Goal: Feedback & Contribution: Contribute content

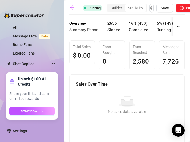
scroll to position [65, 0]
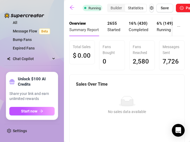
drag, startPoint x: 157, startPoint y: 138, endPoint x: 199, endPoint y: 130, distance: 42.1
click at [190, 130] on html "Home Creator Analytics Team Analytics Izzy AI Chatter Content Setup Chat Monito…" at bounding box center [95, 71] width 190 height 142
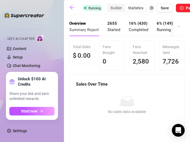
drag, startPoint x: 60, startPoint y: 33, endPoint x: 57, endPoint y: 55, distance: 22.4
click at [57, 55] on aside "Home Creator Analytics Team Analytics Izzy AI Chatter Content Setup Chat Monito…" at bounding box center [32, 71] width 64 height 142
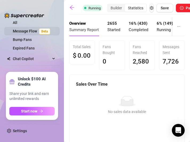
click at [31, 31] on link "Message Flow Beta" at bounding box center [32, 31] width 39 height 4
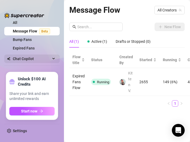
click at [36, 60] on span "Chat Copilot" at bounding box center [32, 59] width 38 height 9
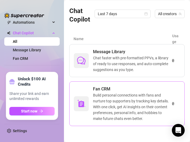
scroll to position [56, 0]
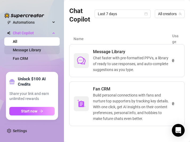
click at [35, 48] on link "Message Library" at bounding box center [27, 50] width 28 height 4
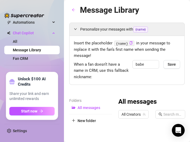
click at [34, 52] on link "Message Library" at bounding box center [27, 50] width 28 height 4
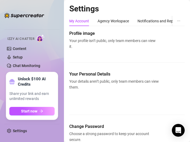
click at [36, 37] on div "Izzy AI Chatter" at bounding box center [31, 38] width 48 height 8
click at [43, 41] on img at bounding box center [41, 38] width 8 height 8
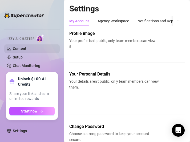
click at [22, 48] on link "Content" at bounding box center [20, 49] width 14 height 4
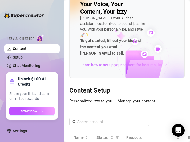
scroll to position [55, 0]
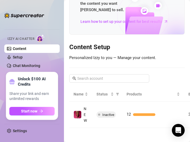
click at [107, 113] on span "Inactive" at bounding box center [108, 115] width 12 height 4
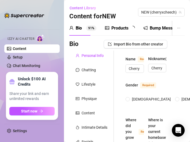
radio input "true"
type input "December 1st, 1997"
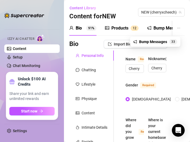
click at [177, 29] on icon "ellipsis" at bounding box center [178, 27] width 3 height 3
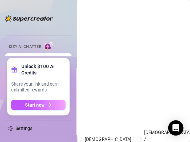
scroll to position [0, 111]
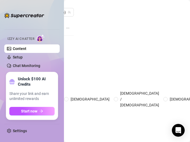
drag, startPoint x: 26, startPoint y: 21, endPoint x: -1, endPoint y: -4, distance: 37.4
click at [0, 0] on html "Home Creator Analytics Team Analytics Izzy AI Chatter Content Setup Chat Monito…" at bounding box center [95, 71] width 190 height 142
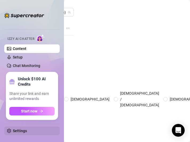
click at [27, 129] on link "Settings" at bounding box center [20, 131] width 14 height 4
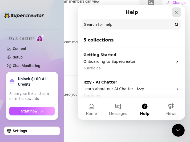
click at [176, 11] on icon "Close" at bounding box center [176, 12] width 4 height 4
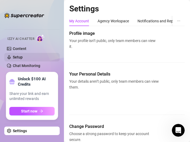
click at [22, 57] on link "Setup" at bounding box center [18, 57] width 10 height 4
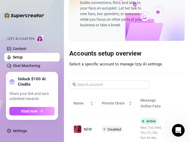
scroll to position [50, 0]
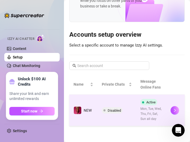
click at [111, 109] on span "Disabled" at bounding box center [114, 111] width 13 height 4
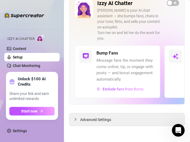
scroll to position [39, 0]
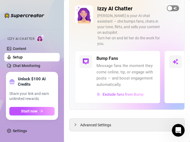
click at [167, 9] on div "button" at bounding box center [169, 8] width 5 height 5
drag, startPoint x: 174, startPoint y: 72, endPoint x: 158, endPoint y: 79, distance: 17.8
click at [164, 74] on div "Bump Fans Message fans the moment they come online, tip, or engage with posts —…" at bounding box center [127, 77] width 104 height 52
drag, startPoint x: 113, startPoint y: 132, endPoint x: 109, endPoint y: 133, distance: 3.4
drag, startPoint x: 109, startPoint y: 133, endPoint x: 86, endPoint y: 132, distance: 23.7
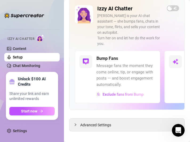
click at [85, 133] on main "Setup Turn Izzy On/Off for NEW NEW (cherryxcheech) Izzy AI Chatter Izzy is your…" at bounding box center [127, 54] width 126 height 187
drag, startPoint x: 126, startPoint y: 109, endPoint x: 106, endPoint y: 120, distance: 23.0
click at [125, 109] on div "Izzy AI Chatter Izzy is your AI chat assistant — she bumps fans, chats in your …" at bounding box center [126, 65] width 115 height 133
click at [98, 122] on span "Advanced Settings" at bounding box center [95, 125] width 31 height 6
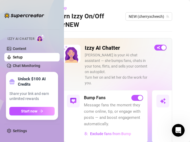
scroll to position [0, 15]
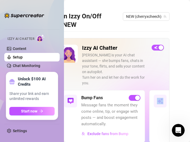
drag, startPoint x: 153, startPoint y: 116, endPoint x: 130, endPoint y: 116, distance: 22.9
click at [130, 116] on div "Bump Fans Message fans the moment they come online, tip, or engage with posts —…" at bounding box center [112, 116] width 104 height 52
click at [178, 67] on div "Setup Turn Izzy On/Off for NEW NEW (cherryxcheech) Izzy AI Chatter Izzy is your…" at bounding box center [127, 71] width 126 height 142
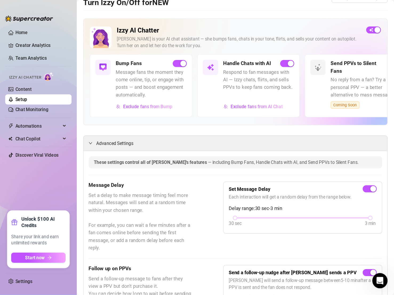
scroll to position [0, 0]
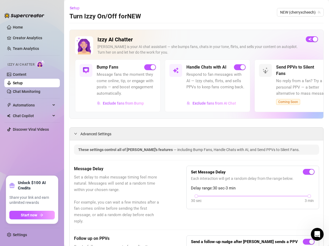
drag, startPoint x: 235, startPoint y: 97, endPoint x: 90, endPoint y: 114, distance: 145.8
click at [90, 114] on div "Izzy AI Chatter Izzy is your AI chat assistant — she bumps fans, chats in your …" at bounding box center [196, 74] width 254 height 89
drag, startPoint x: 175, startPoint y: 143, endPoint x: 156, endPoint y: 176, distance: 37.9
click at [157, 142] on div "Message Delay Set a delay to make message timing feel more natural. Messages wi…" at bounding box center [196, 195] width 245 height 59
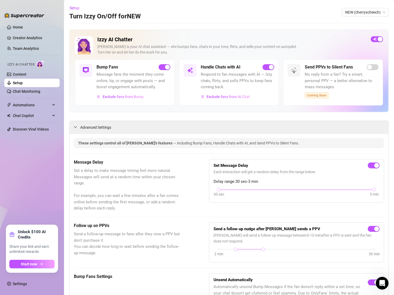
click at [190, 99] on div "Send PPVs to Silent Fans No reply from a fan? Try a smart, personal PPV — a bet…" at bounding box center [342, 82] width 74 height 37
click at [190, 73] on span "No reply from a fan? Try a smart, personal PPV — a better alternative to mass m…" at bounding box center [342, 80] width 74 height 19
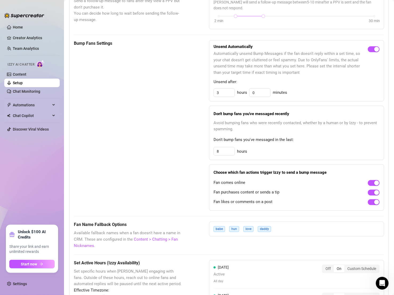
scroll to position [468, 0]
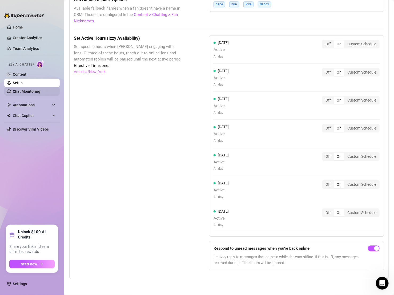
click at [26, 89] on link "Chat Monitoring" at bounding box center [26, 91] width 27 height 4
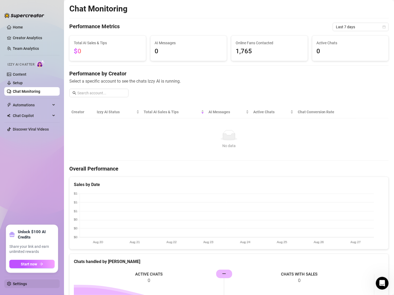
click at [21, 142] on link "Settings" at bounding box center [20, 284] width 14 height 4
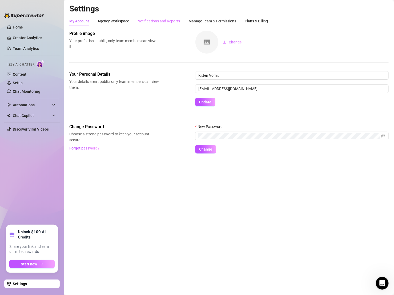
drag, startPoint x: 208, startPoint y: 24, endPoint x: 149, endPoint y: 21, distance: 58.7
click at [190, 24] on div "Manage Team & Permissions" at bounding box center [213, 21] width 48 height 10
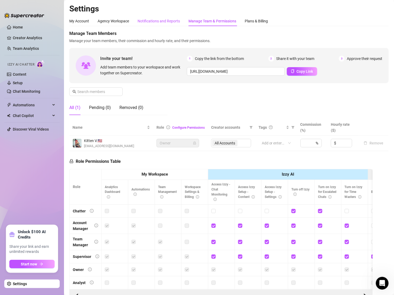
click at [156, 18] on div "Notifications and Reports" at bounding box center [159, 21] width 42 height 6
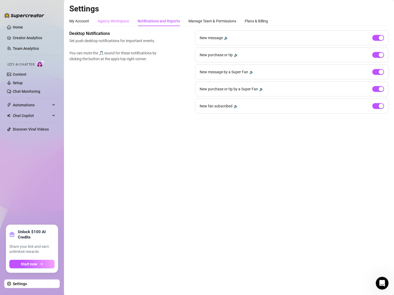
click at [107, 17] on div "Agency Workspace" at bounding box center [113, 21] width 31 height 10
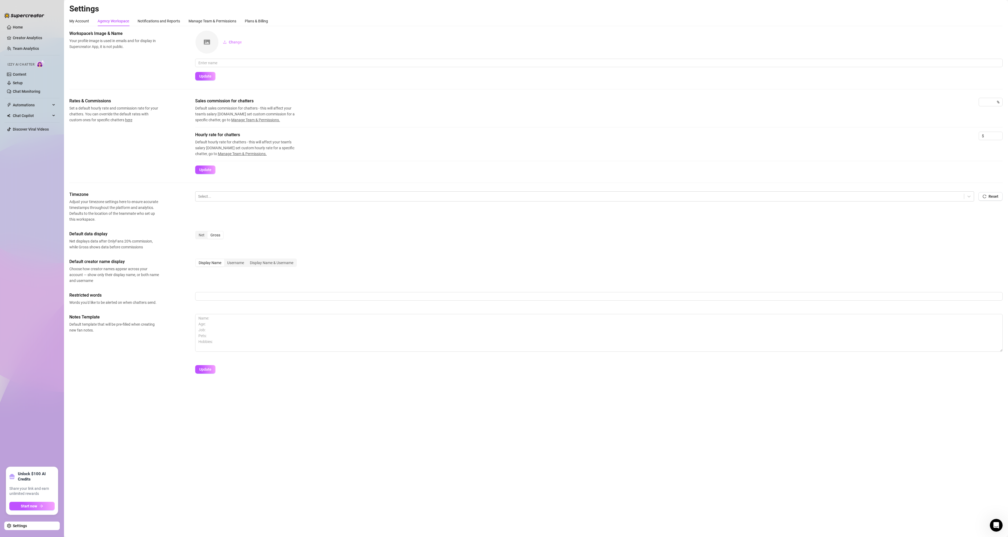
drag, startPoint x: 381, startPoint y: 303, endPoint x: 452, endPoint y: 403, distance: 122.7
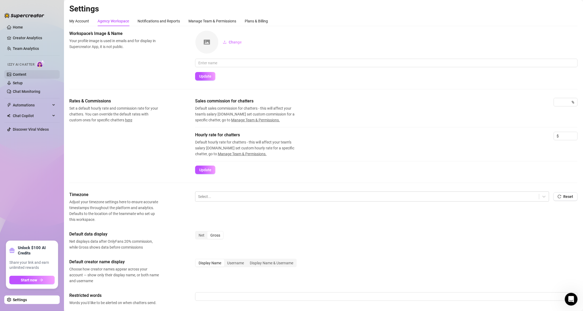
click at [26, 73] on link "Content" at bounding box center [20, 74] width 14 height 4
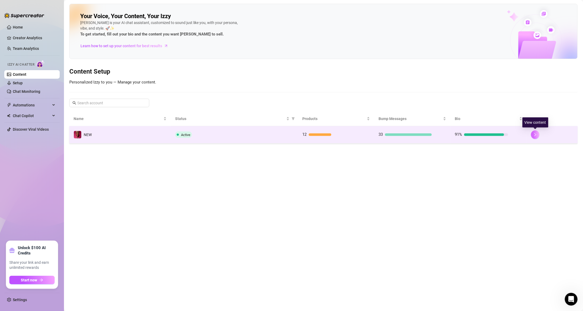
click at [190, 135] on button "button" at bounding box center [535, 134] width 9 height 9
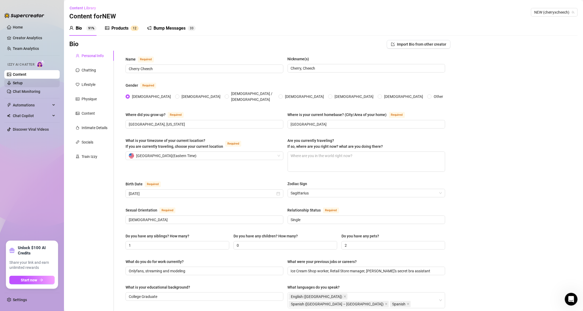
click at [23, 82] on link "Setup" at bounding box center [18, 83] width 10 height 4
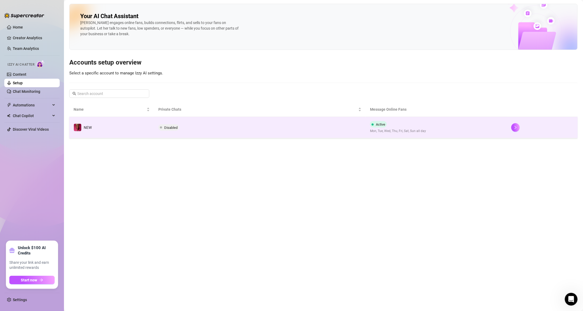
click at [174, 126] on span "Disabled" at bounding box center [170, 128] width 13 height 4
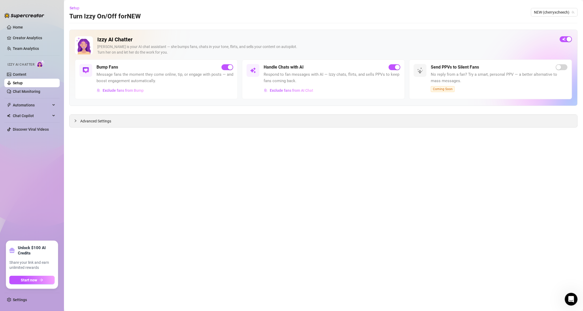
click at [190, 119] on div "Advanced Settings" at bounding box center [324, 121] width 508 height 13
click at [83, 122] on span "Advanced Settings" at bounding box center [95, 121] width 31 height 6
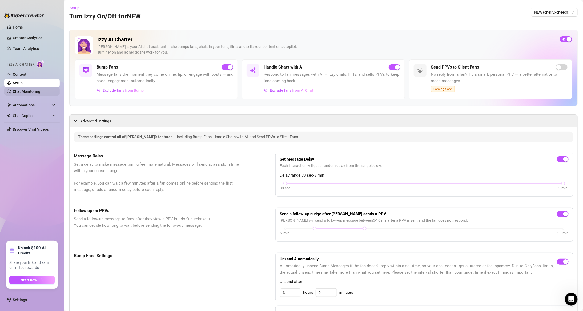
click at [39, 91] on link "Chat Monitoring" at bounding box center [26, 91] width 27 height 4
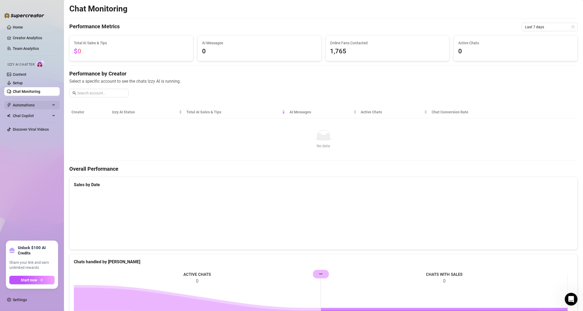
click at [24, 103] on span "Automations" at bounding box center [32, 105] width 38 height 9
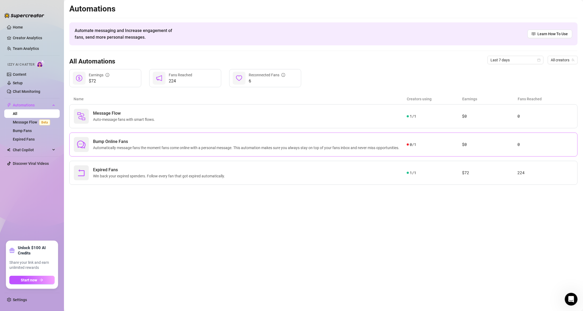
click at [190, 142] on div "0 / 1" at bounding box center [434, 145] width 55 height 6
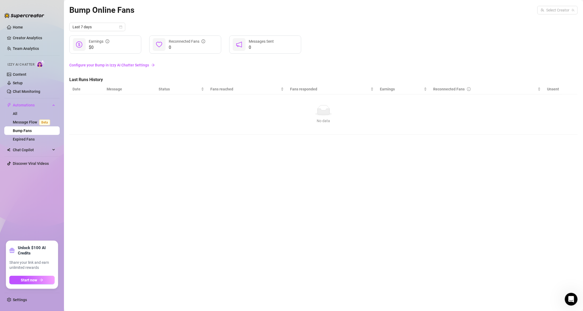
click at [110, 50] on div "$0 Earnings" at bounding box center [105, 44] width 72 height 18
click at [126, 63] on link "Configure your Bump in Izzy AI Chatter Settings" at bounding box center [323, 65] width 509 height 6
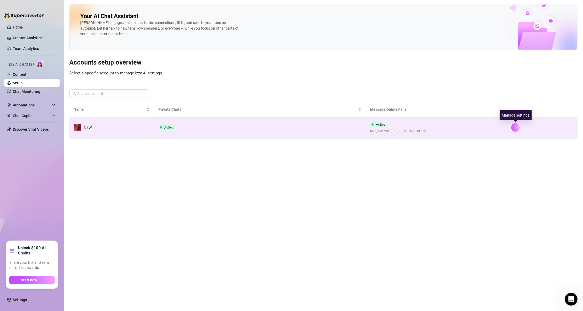
click at [190, 127] on icon "right" at bounding box center [516, 128] width 4 height 4
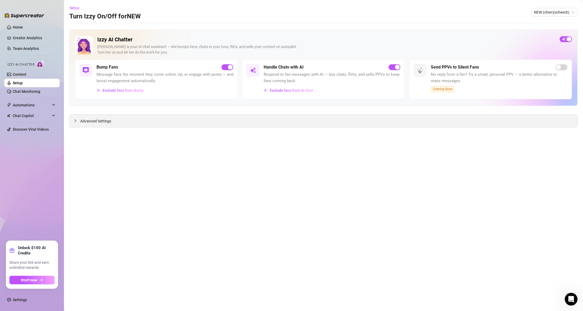
click at [104, 123] on span "Advanced Settings" at bounding box center [95, 121] width 31 height 6
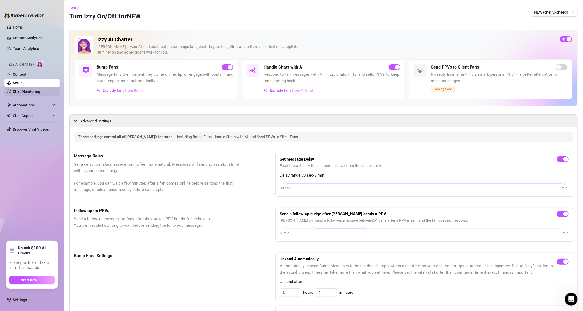
click at [40, 94] on link "Chat Monitoring" at bounding box center [26, 91] width 27 height 4
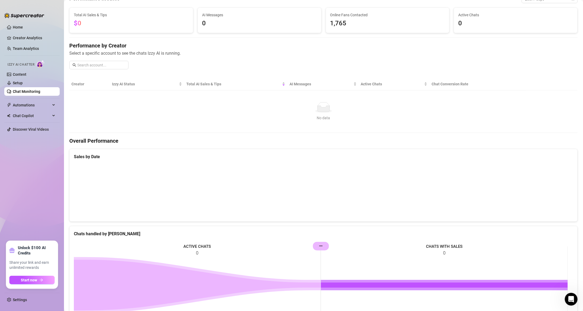
scroll to position [32, 0]
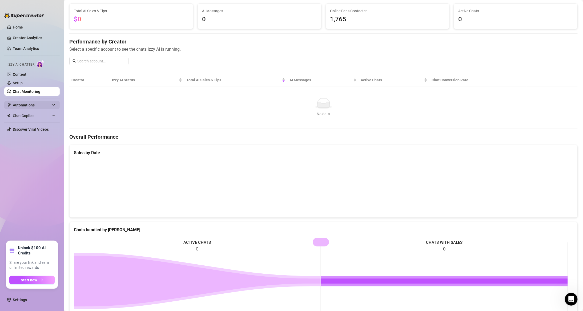
click at [29, 105] on span "Automations" at bounding box center [32, 105] width 38 height 9
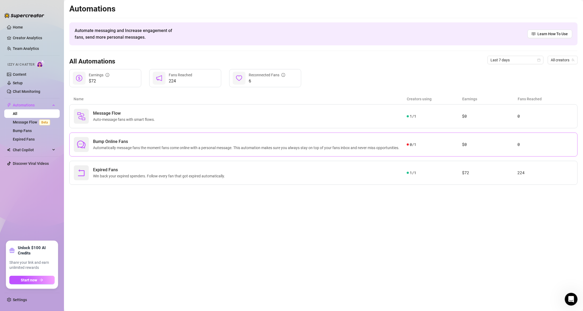
click at [190, 142] on div "Bump Online Fans Automatically message fans the moment fans come online with a …" at bounding box center [240, 144] width 333 height 15
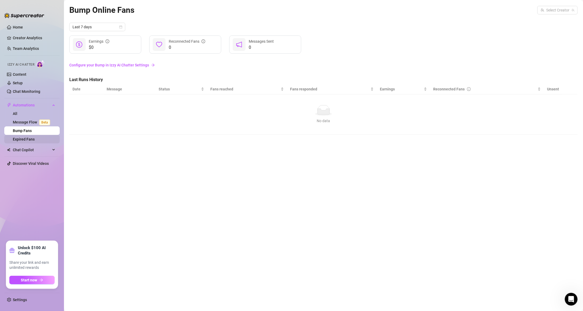
click at [27, 140] on link "Expired Fans" at bounding box center [24, 139] width 22 height 4
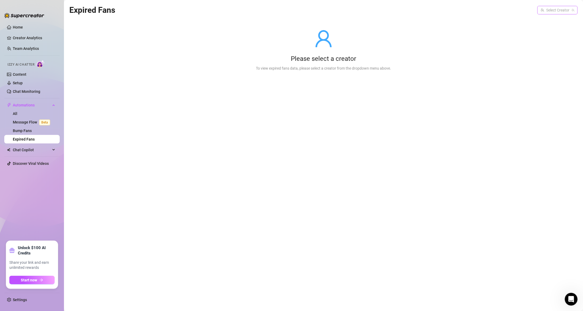
click at [190, 10] on input "search" at bounding box center [555, 10] width 29 height 8
click at [190, 23] on span "( cherryxcheech )" at bounding box center [560, 21] width 27 height 6
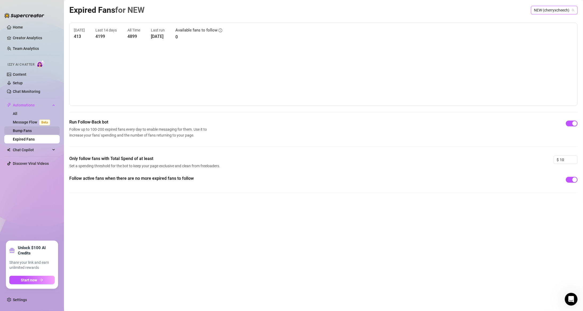
click at [29, 129] on link "Bump Fans" at bounding box center [22, 131] width 19 height 4
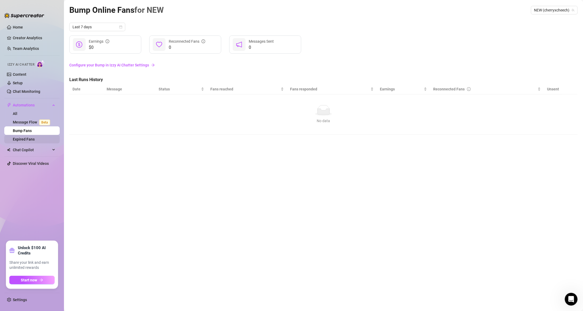
click at [35, 137] on link "Expired Fans" at bounding box center [24, 139] width 22 height 4
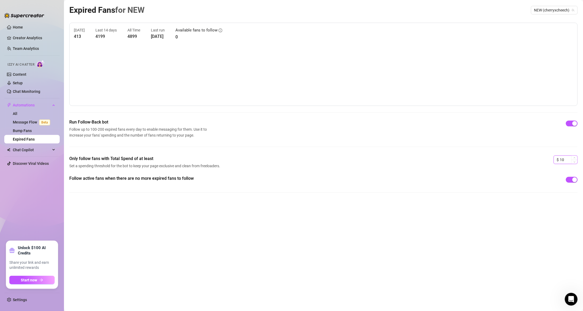
type input "9"
drag, startPoint x: 572, startPoint y: 160, endPoint x: 554, endPoint y: 159, distance: 17.9
click at [190, 142] on div "$ 9" at bounding box center [566, 159] width 24 height 9
type input "5"
click at [190, 142] on div "Expired Fans for NEW NEW (cherryxcheech) Today 413 Last 14 days 4199 All Time 4…" at bounding box center [323, 149] width 509 height 291
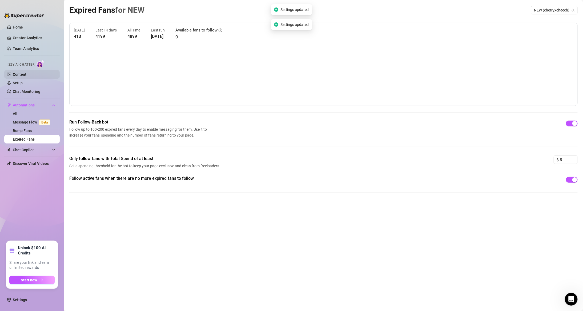
click at [24, 74] on link "Content" at bounding box center [20, 74] width 14 height 4
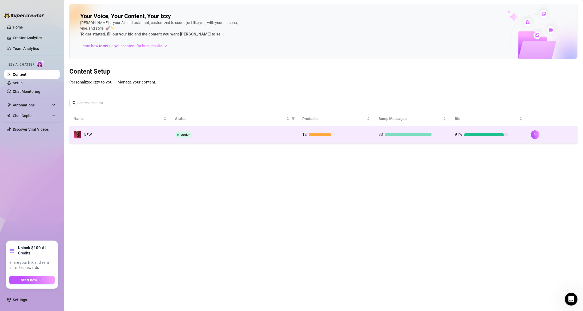
click at [190, 137] on div at bounding box center [552, 134] width 42 height 9
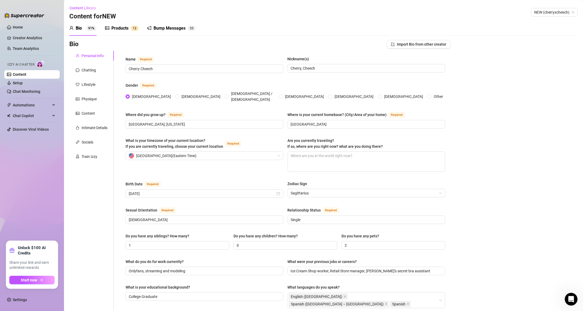
click at [117, 26] on div "Products" at bounding box center [119, 28] width 17 height 6
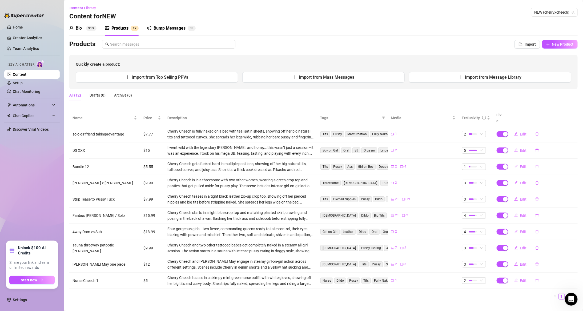
click at [162, 31] on div "Bump Messages" at bounding box center [170, 28] width 32 height 6
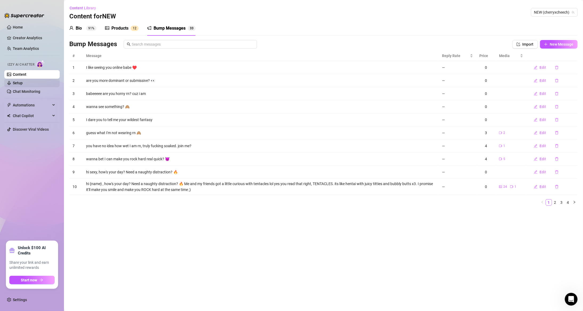
click at [23, 83] on link "Setup" at bounding box center [18, 83] width 10 height 4
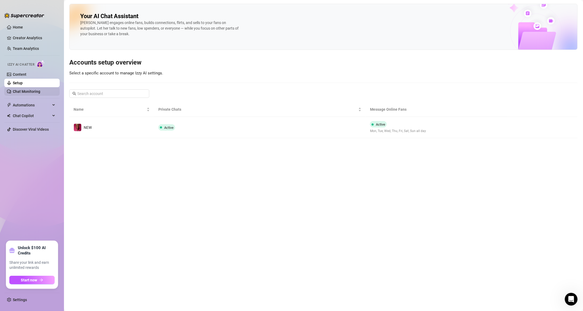
click at [33, 92] on link "Chat Monitoring" at bounding box center [26, 91] width 27 height 4
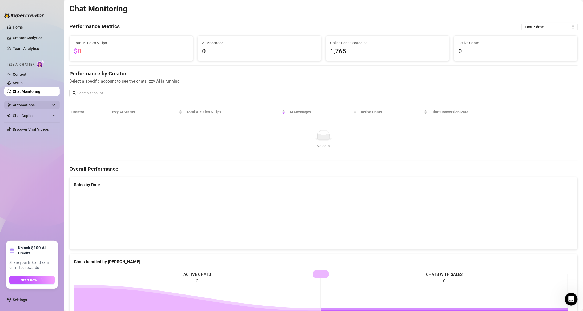
click at [34, 107] on span "Automations" at bounding box center [32, 105] width 38 height 9
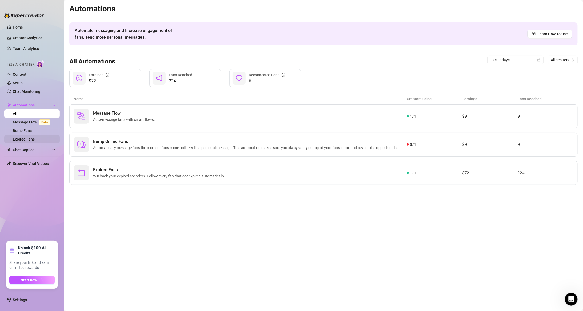
click at [29, 141] on link "Expired Fans" at bounding box center [24, 139] width 22 height 4
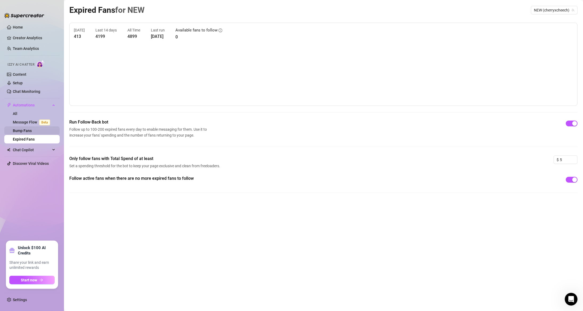
click at [32, 131] on link "Bump Fans" at bounding box center [22, 131] width 19 height 4
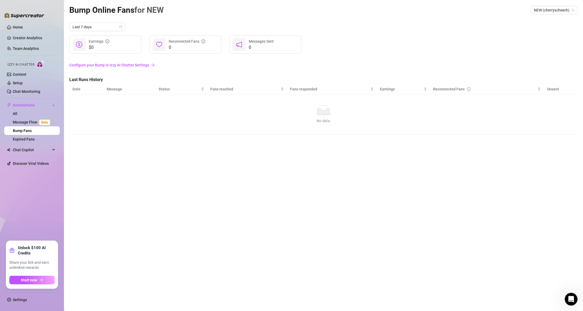
click at [98, 47] on span "$0" at bounding box center [99, 47] width 21 height 6
click at [35, 142] on span "Chat Copilot" at bounding box center [32, 150] width 38 height 9
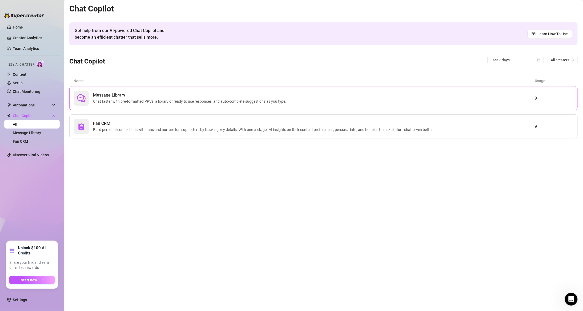
click at [146, 102] on span "Chat faster with pre-formatted PPVs, a library of ready to use responses, and a…" at bounding box center [190, 101] width 195 height 6
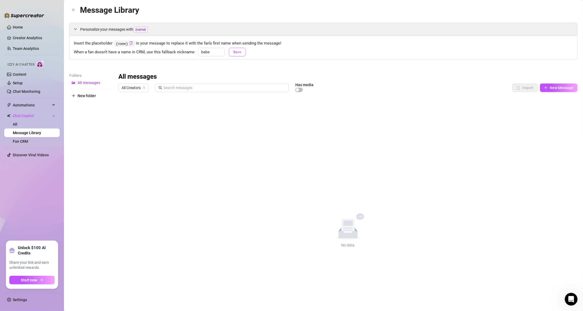
click at [190, 53] on span "Save" at bounding box center [237, 52] width 8 height 4
click at [190, 89] on span "New Message" at bounding box center [562, 88] width 24 height 4
type textarea "Type your message here..."
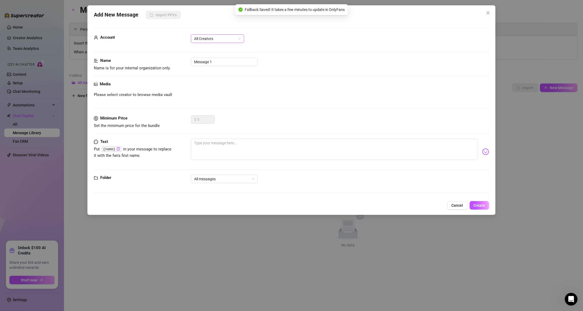
click at [190, 35] on span "All Creators" at bounding box center [217, 39] width 47 height 8
click at [190, 57] on div "NEW (@cherryxcheech)" at bounding box center [217, 58] width 45 height 6
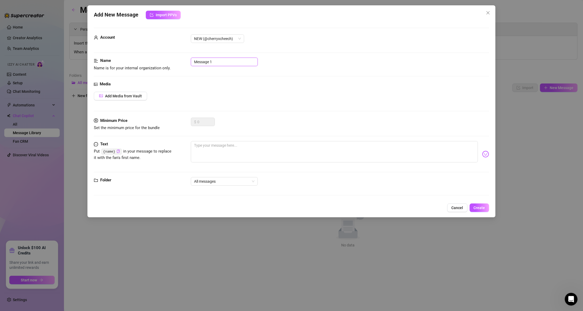
drag, startPoint x: 227, startPoint y: 63, endPoint x: 39, endPoint y: 70, distance: 188.4
click at [39, 70] on div "Add New Message Import PPVs Account NEW (@cherryxcheech) Name Name is for your …" at bounding box center [291, 155] width 583 height 311
click at [129, 98] on span "Add Media from Vault" at bounding box center [123, 96] width 37 height 4
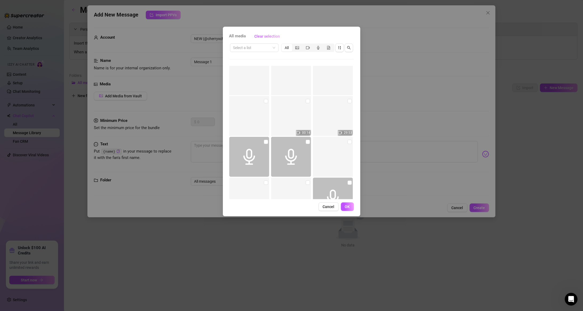
scroll to position [3286, 0]
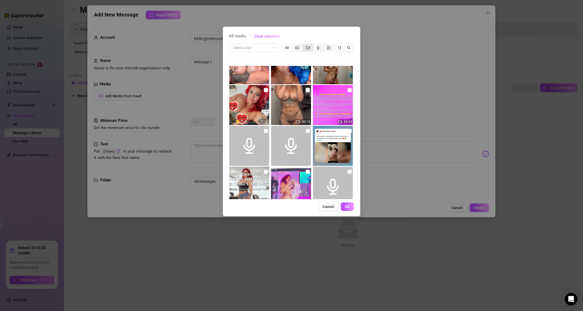
click at [190, 49] on span "segmented control" at bounding box center [308, 48] width 4 height 4
click at [190, 45] on input "segmented control" at bounding box center [304, 45] width 0 height 0
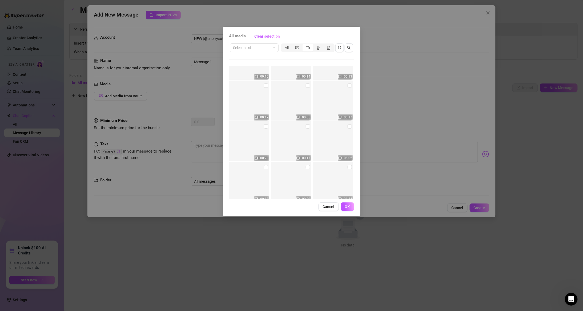
scroll to position [4118, 0]
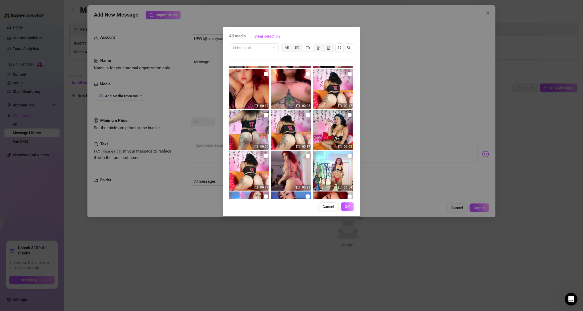
click at [190, 114] on input "checkbox" at bounding box center [350, 115] width 4 height 4
checkbox input "true"
click at [190, 113] on label at bounding box center [308, 115] width 4 height 6
click at [190, 114] on input "checkbox" at bounding box center [266, 115] width 4 height 4
checkbox input "true"
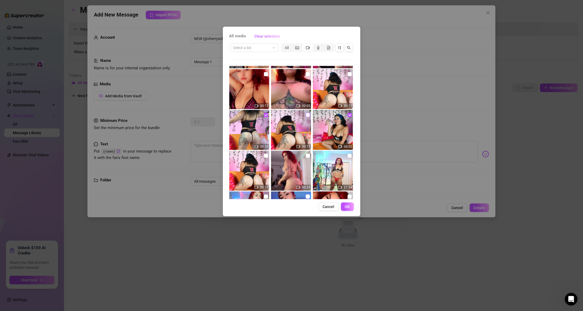
click at [190, 115] on input "checkbox" at bounding box center [308, 115] width 4 height 4
checkbox input "true"
click at [190, 72] on input "checkbox" at bounding box center [350, 74] width 4 height 4
checkbox input "true"
click at [190, 142] on span "OK" at bounding box center [347, 207] width 5 height 4
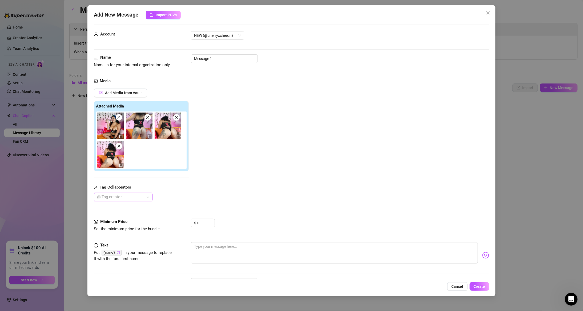
scroll to position [0, 0]
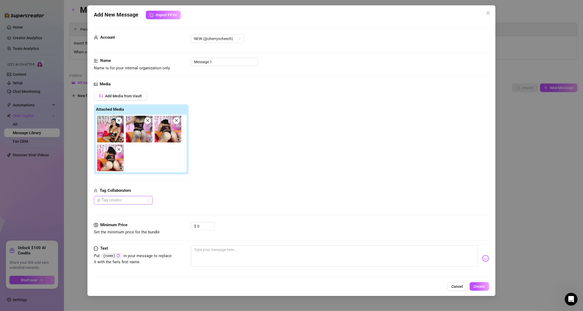
drag, startPoint x: 133, startPoint y: 199, endPoint x: 130, endPoint y: 200, distance: 3.2
click at [130, 142] on div at bounding box center [120, 200] width 51 height 7
click at [190, 142] on div "Add Media from Vault Attached Media Tag Collaborators @ Tag creator" at bounding box center [291, 148] width 395 height 113
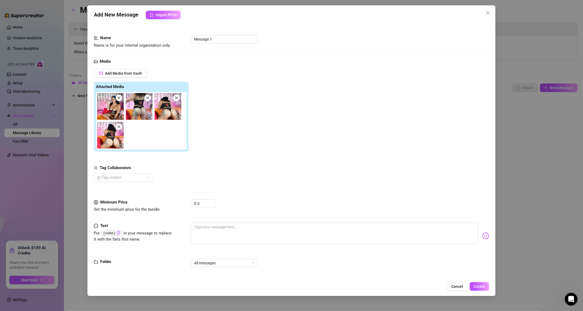
scroll to position [26, 0]
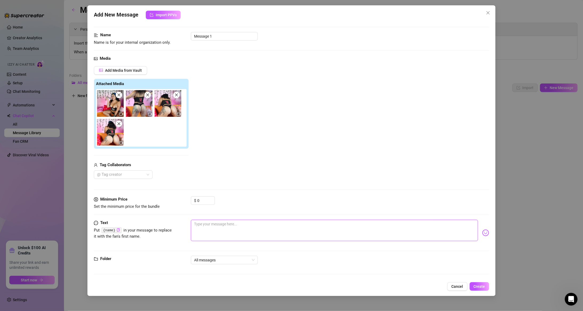
click at [190, 142] on textarea at bounding box center [334, 230] width 287 height 21
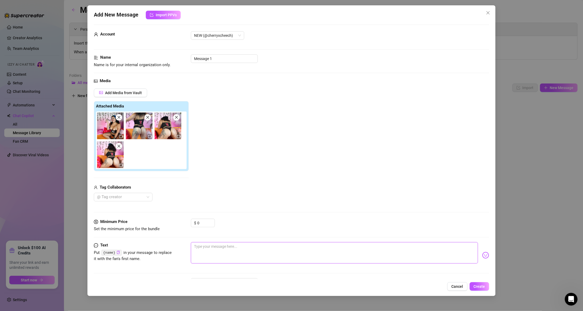
scroll to position [0, 0]
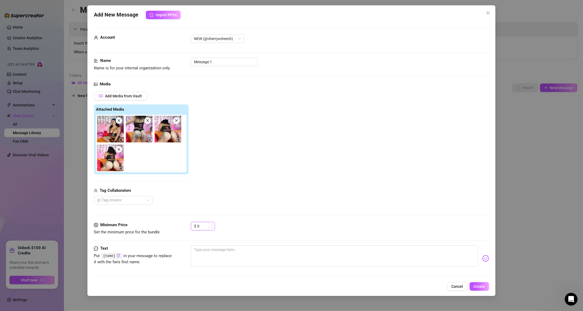
click at [190, 142] on input "0" at bounding box center [205, 226] width 17 height 8
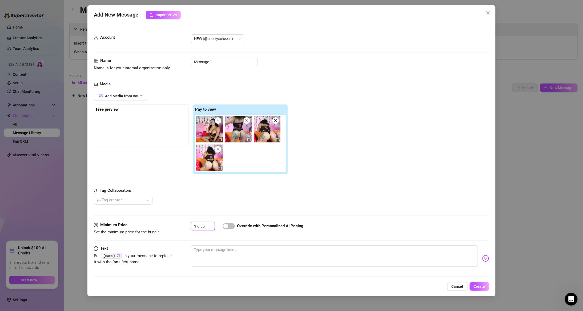
type input "6.66"
click at [190, 142] on div "Media Add Media from Vault Free preview Pay to view Tag Collaborators @ Tag cre…" at bounding box center [291, 151] width 395 height 141
click at [190, 142] on div "button" at bounding box center [225, 226] width 5 height 5
click at [190, 142] on div "button" at bounding box center [232, 226] width 5 height 5
click at [190, 142] on span "button" at bounding box center [229, 226] width 12 height 6
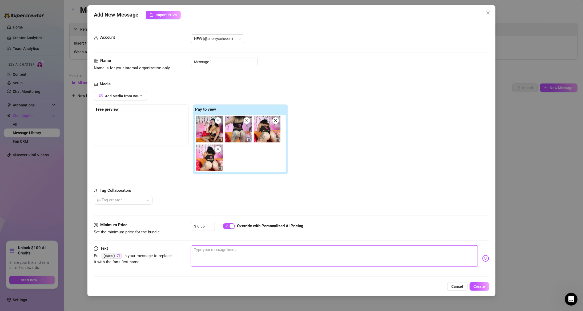
click at [190, 142] on textarea at bounding box center [334, 255] width 287 height 21
click at [119, 142] on icon "copy" at bounding box center [118, 255] width 3 height 3
click at [190, 142] on textarea at bounding box center [334, 255] width 287 height 21
type textarea "H"
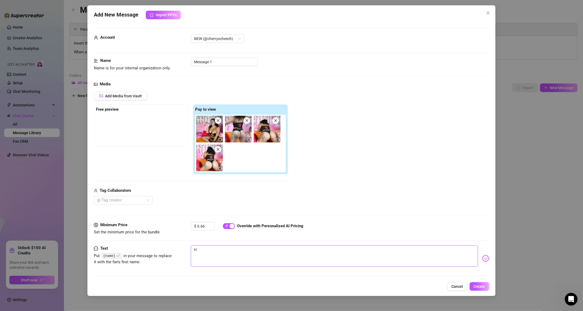
type textarea "HE"
type textarea "HEY"
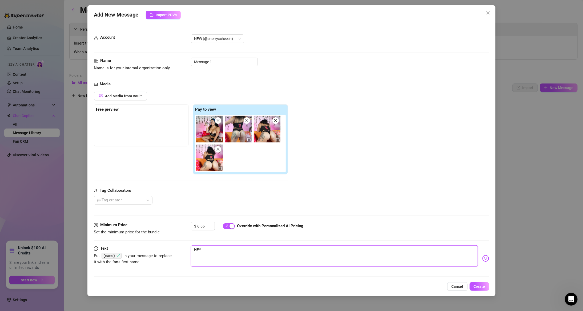
type textarea "HEY"
type textarea "HE"
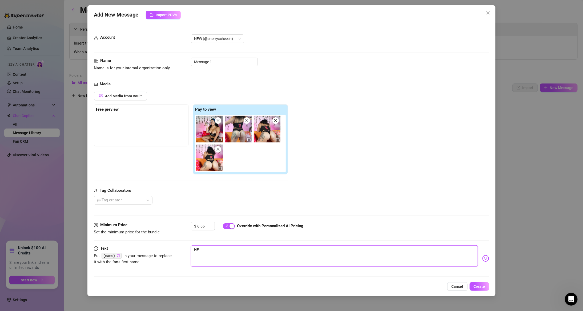
type textarea "H"
type textarea "He"
type textarea "Hey"
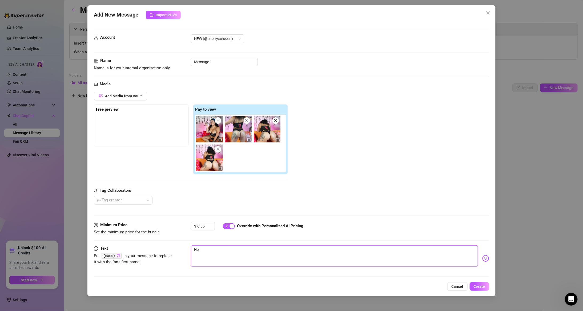
type textarea "Hey"
paste textarea "{name}"
type textarea "Hey {name}"
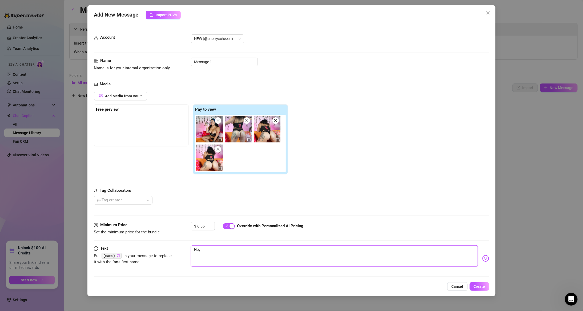
type textarea "Hey {name}"
type textarea "Hey {name} !"
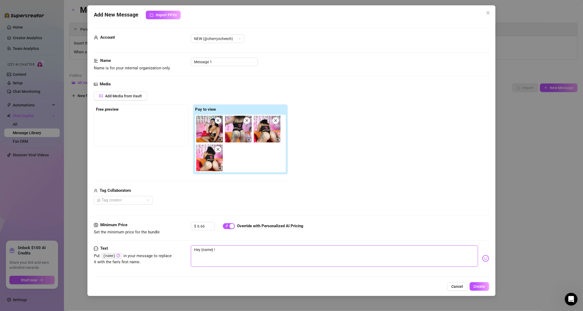
type textarea "Hey {name} !"
type textarea "Hey {name}"
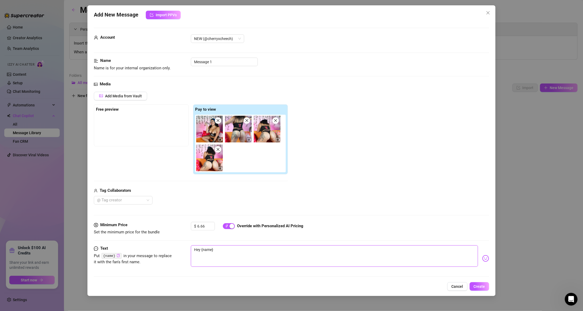
type textarea "Hey {name}"
click at [190, 142] on img at bounding box center [485, 258] width 7 height 7
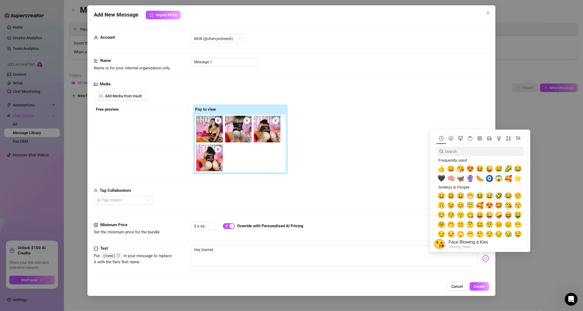
click at [190, 142] on span "😘" at bounding box center [461, 168] width 8 height 7
type textarea "Hey {name} 😘"
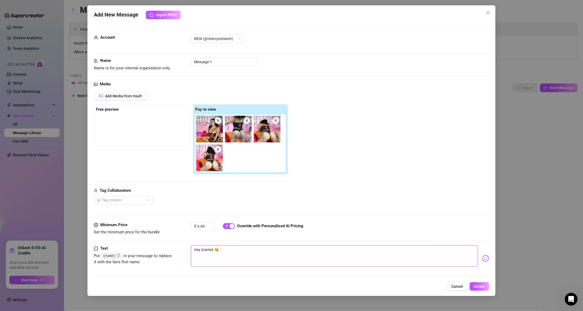
type textarea "Hey {name} 😘"
type textarea "Hey {name} 😘 I"
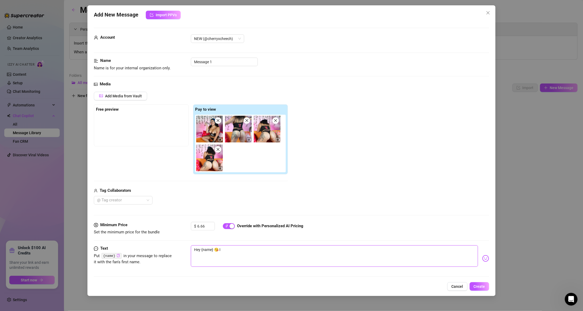
type textarea "Hey {name} 😘 I"
type textarea "Hey {name} 😘 I n"
type textarea "Hey {name} 😘 I no"
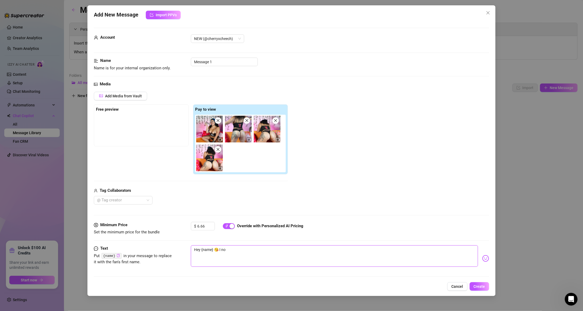
type textarea "Hey {name} 😘 I not"
type textarea "Hey {name} 😘 I noti"
type textarea "Hey {name} 😘 I notic"
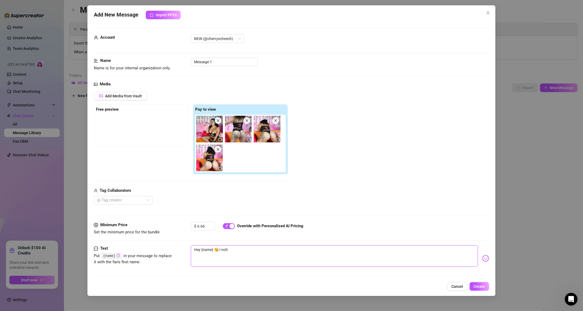
type textarea "Hey {name} 😘 I notic"
type textarea "Hey {name} 😘 I notice"
type textarea "Hey {name} 😘 I noticed"
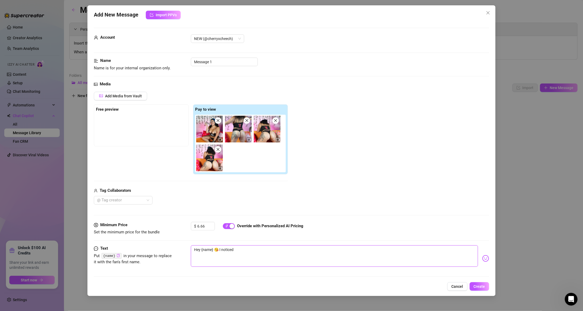
type textarea "Hey {name} 😘 I noticed"
type textarea "Hey {name} 😘 I noticed y"
type textarea "Hey {name} 😘 I noticed yo"
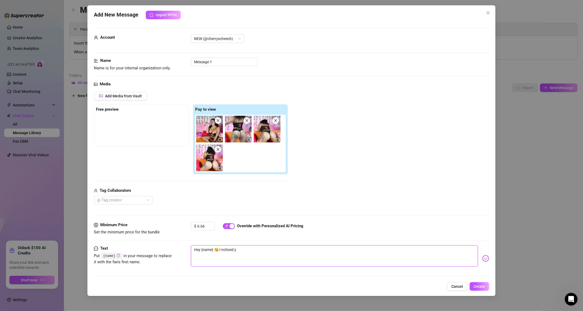
type textarea "Hey {name} 😘 I noticed yo"
type textarea "Hey {name} 😘 I noticed you"
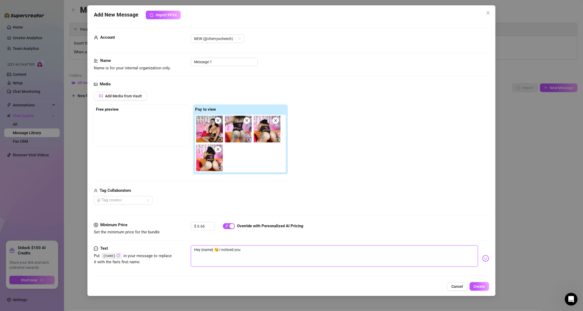
type textarea "Hey {name} 😘 I noticed you h"
type textarea "Hey {name} 😘 I noticed you ha"
type textarea "Hey {name} 😘 I noticed you hav"
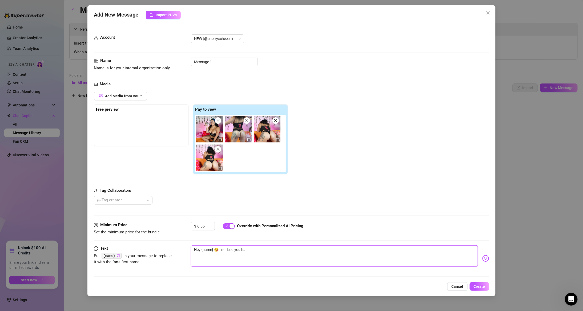
type textarea "Hey {name} 😘 I noticed you hav"
type textarea "Hey {name} 😘 I noticed you have"
type textarea "Hey {name} 😘 I noticed you haven"
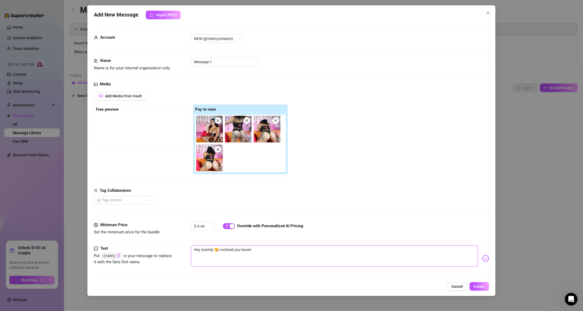
type textarea "Hey {name} 😘 I noticed you havent"
type textarea "Hey {name} 😘 I noticed you havent s"
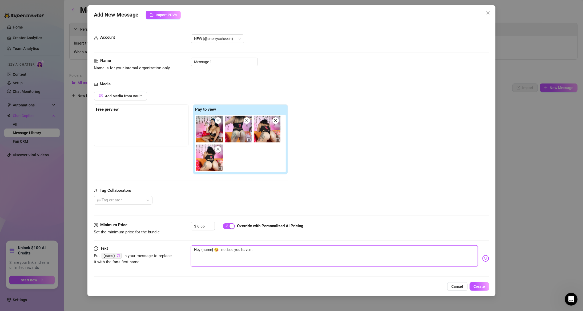
type textarea "Hey {name} 😘 I noticed you havent s"
type textarea "Hey {name} 😘 I noticed you havent se"
type textarea "Hey {name} 😘 I noticed you havent see"
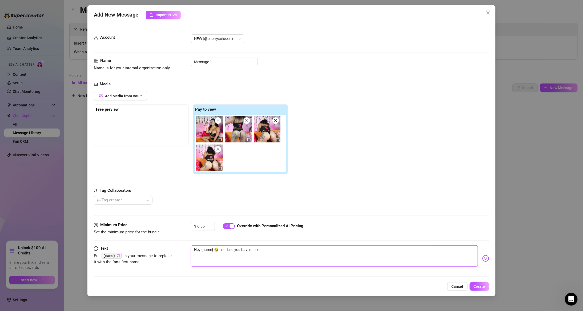
type textarea "Hey {name} 😘 I noticed you havent seen"
type textarea "Hey {name} 😘 I noticed you havent seen m"
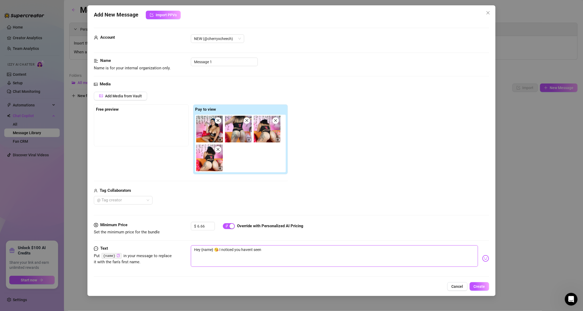
type textarea "Hey {name} 😘 I noticed you havent seen m"
type textarea "Hey {name} 😘 I noticed you havent seen my"
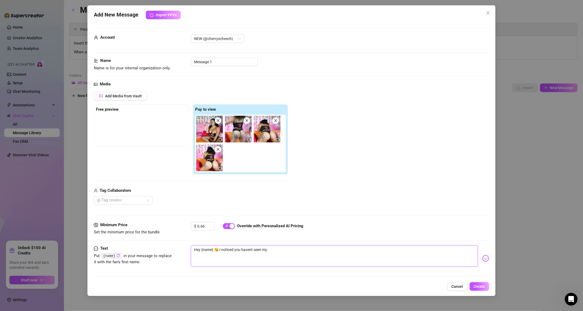
type textarea "Hey {name} 😘 I noticed you havent seen my t"
type textarea "Hey {name} 😘 I noticed you havent seen my tr"
type textarea "Hey {name} 😘 I noticed you havent seen my tri"
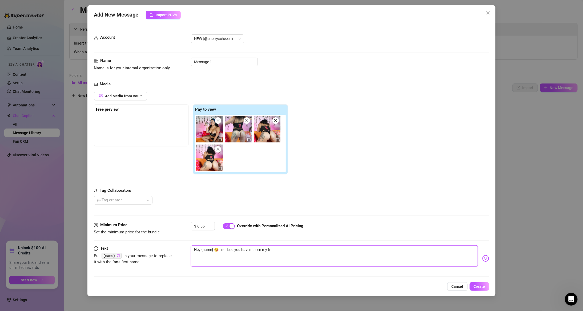
type textarea "Hey {name} 😘 I noticed you havent seen my tri"
type textarea "Hey {name} 😘 I noticed you havent seen my trip"
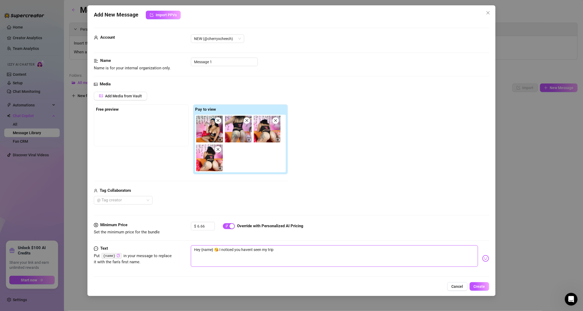
type textarea "Hey {name} 😘 I noticed you havent seen my trip t"
type textarea "Hey {name} 😘 I noticed you havent seen my trip tl"
type textarea "Hey {name} 😘 I noticed you havent seen my trip t"
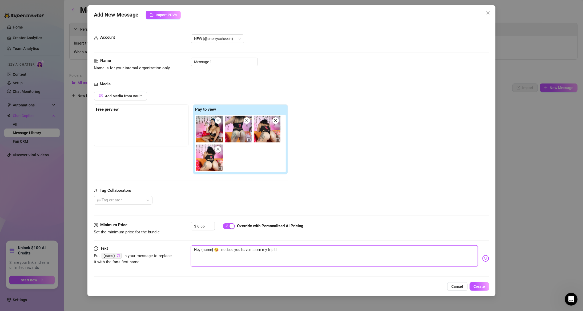
type textarea "Hey {name} 😘 I noticed you havent seen my trip t"
type textarea "Hey {name} 😘 I noticed you havent seen my trip to"
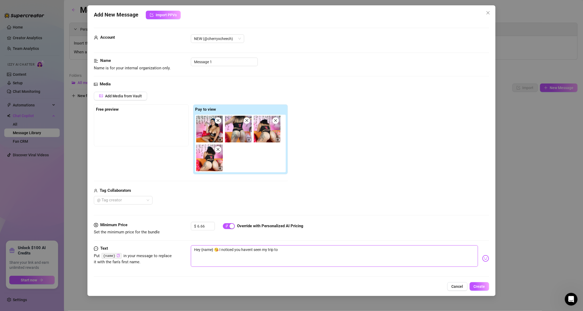
type textarea "Hey {name} 😘 I noticed you havent seen my trip to g"
type textarea "Hey {name} 😘 I noticed you havent seen my trip to gi"
type textarea "Hey {name} 😘 I noticed you havent seen my trip to gir"
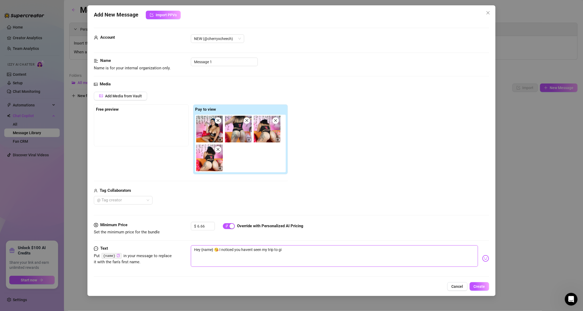
type textarea "Hey {name} 😘 I noticed you havent seen my trip to gir"
type textarea "Hey {name} 😘 I noticed you havent seen my trip to girl"
type textarea "Hey {name} 😘 I noticed you havent seen my trip to girls"
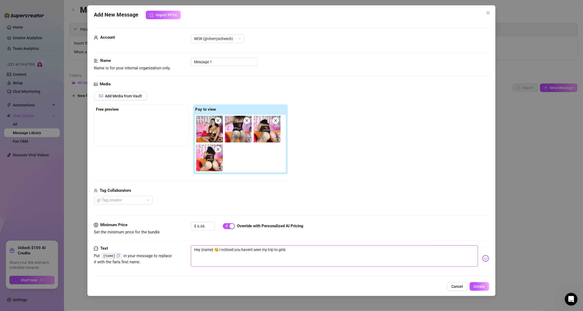
type textarea "Hey {name} 😘 I noticed you havent seen my trip to girls"
type textarea "Hey {name} 😘 I noticed you havent seen my trip to girls w"
type textarea "Hey {name} 😘 I noticed you havent seen my trip to girls wo"
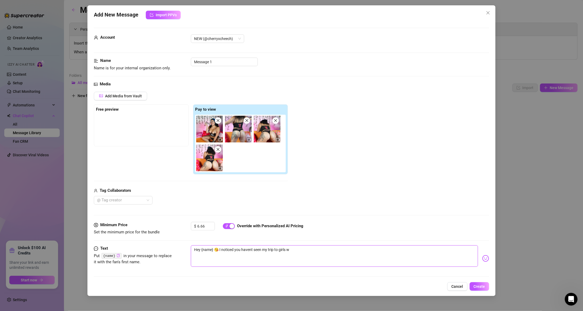
type textarea "Hey {name} 😘 I noticed you havent seen my trip to girls wo"
type textarea "Hey {name} 😘 I noticed you havent seen my trip to girls wor"
type textarea "Hey {name} 😘 I noticed you havent seen my trip to girls worl"
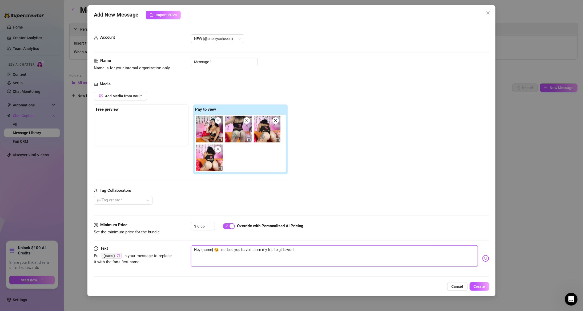
type textarea "Hey {name} 😘 I noticed you havent seen my trip to girls world"
type textarea "Hey {name} 😘 I noticed you havent seen my trip to girls world l"
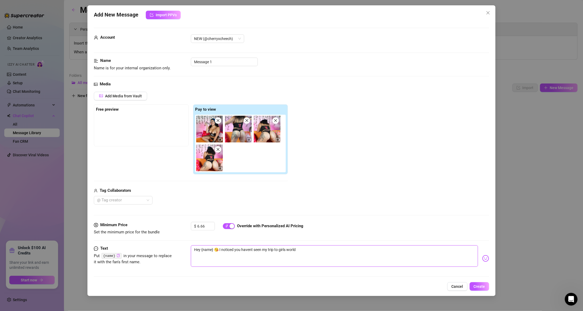
type textarea "Hey {name} 😘 I noticed you havent seen my trip to girls world l"
type textarea "Hey {name} 😘 I noticed you havent seen my trip to girls world la"
type textarea "Hey {name} 😘 I noticed you havent seen my trip to girls world las"
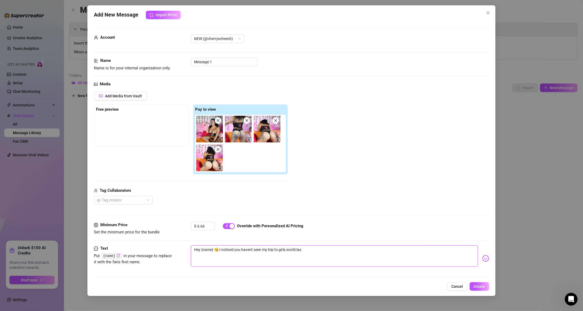
type textarea "Hey {name} 😘 I noticed you havent seen my trip to girls world last"
type textarea "Hey {name} 😘 I noticed you havent seen my trip to girls world last y"
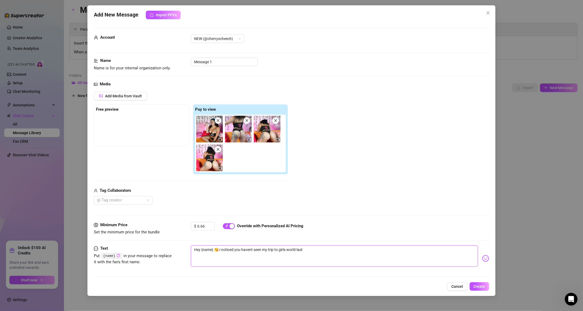
type textarea "Hey {name} 😘 I noticed you havent seen my trip to girls world last y"
type textarea "Hey {name} 😘 I noticed you havent seen my trip to girls world last ye"
type textarea "Hey {name} 😘 I noticed you havent seen my trip to girls world last yea"
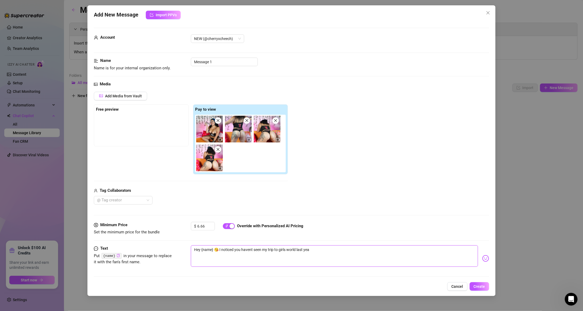
type textarea "Hey {name} 😘 I noticed you havent seen my trip to girls world last year"
type textarea "Hey {name} 😘 I noticed you havent seen my trip to girls world last year ,"
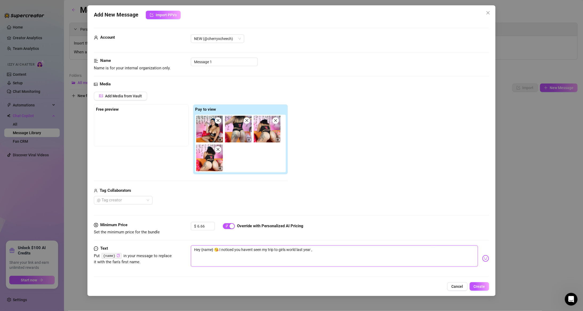
type textarea "Hey {name} 😘 I noticed you havent seen my trip to girls world last year ,"
type textarea "Hey {name} 😘 I noticed you havent seen my trip to girls world last year , w"
type textarea "Hey {name} 😘 I noticed you havent seen my trip to girls world last year , wh"
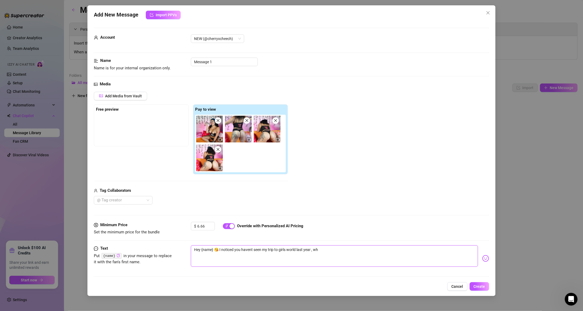
type textarea "Hey {name} 😘 I noticed you havent seen my trip to girls world last year , whe"
type textarea "Hey {name} 😘 I noticed you havent seen my trip to girls world last year , when"
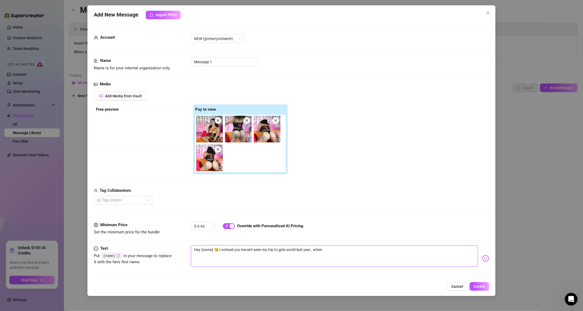
type textarea "Hey {name} 😘 I noticed you havent seen my trip to girls world last year , when"
type textarea "Hey {name} 😘 I noticed you havent seen my trip to girls world last year , when m"
type textarea "Hey {name} 😘 I noticed you havent seen my trip to girls world last year , when …"
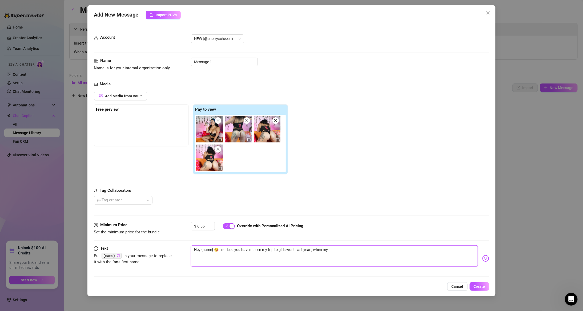
type textarea "Hey {name} 😘 I noticed you havent seen my trip to girls world last year , when …"
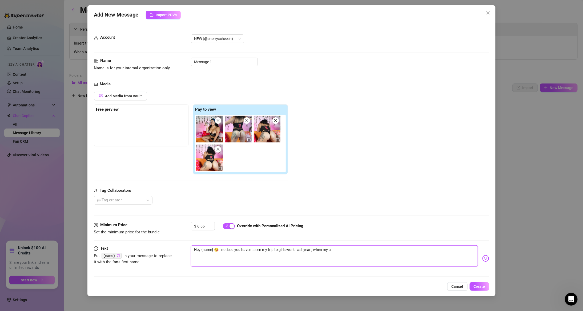
type textarea "Hey {name} 😘 I noticed you havent seen my trip to girls world last year , when …"
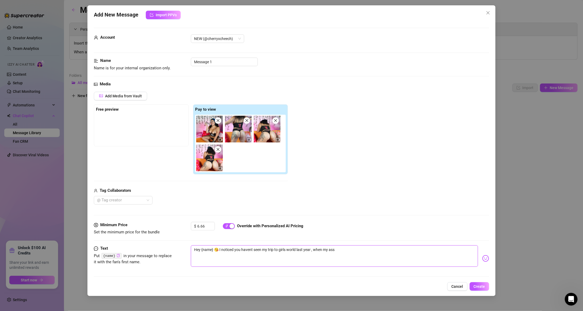
type textarea "Hey {name} 😘 I noticed you havent seen my trip to girls world last year , when …"
click at [190, 142] on textarea "Hey {name} 😘 I noticed you havent seen my trip to girls world last year , when …" at bounding box center [334, 255] width 287 height 21
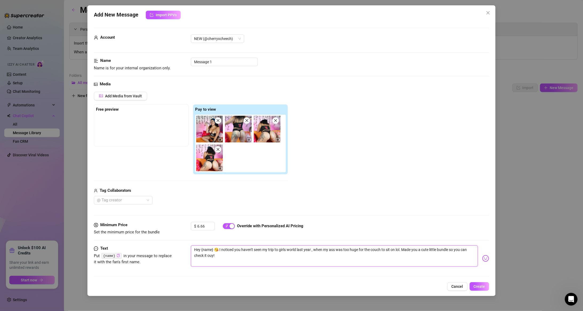
click at [190, 142] on textarea "Hey {name} 😘 I noticed you haven't seen my trip to girls world last year , when…" at bounding box center [334, 255] width 287 height 21
drag, startPoint x: 222, startPoint y: 254, endPoint x: 211, endPoint y: 255, distance: 10.2
click at [190, 142] on textarea "Hey {name} 😘 I noticed you haven't seen my trip to girls world last year , when…" at bounding box center [334, 255] width 287 height 21
drag, startPoint x: 291, startPoint y: 258, endPoint x: 292, endPoint y: 252, distance: 5.6
click at [190, 142] on textarea "Hey {name} 😘 I noticed you haven't seen my trip to girls world last year , when…" at bounding box center [334, 255] width 287 height 21
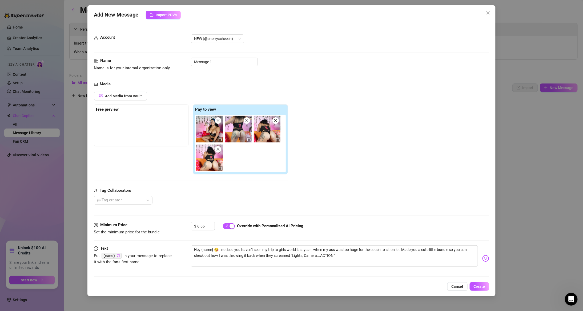
click at [190, 142] on div "$ 6.66 Override with Personalized AI Pricing" at bounding box center [340, 228] width 298 height 13
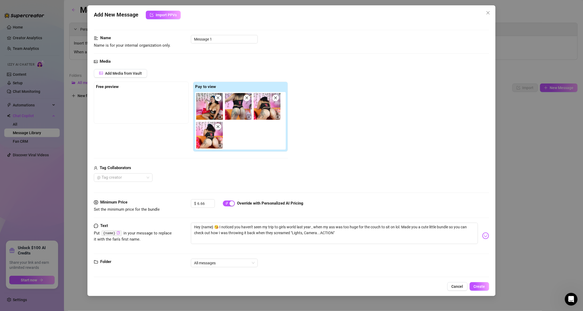
scroll to position [26, 0]
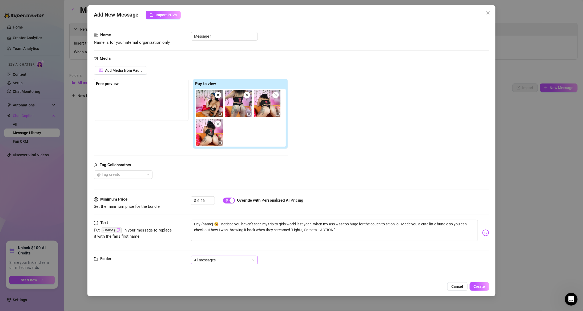
click at [190, 142] on span "All messages" at bounding box center [224, 260] width 61 height 8
click at [190, 142] on div at bounding box center [291, 251] width 395 height 0
click at [190, 142] on span "Create" at bounding box center [479, 286] width 11 height 4
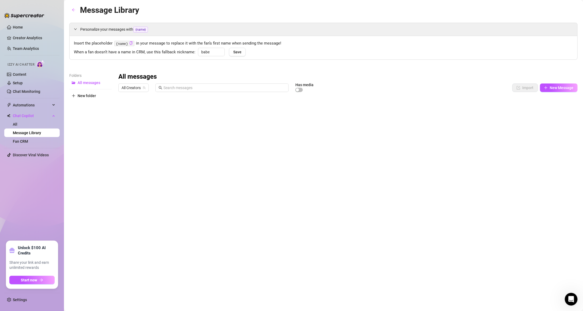
drag, startPoint x: 89, startPoint y: 149, endPoint x: 95, endPoint y: 157, distance: 9.8
click at [88, 142] on div "Folders All messages New folder" at bounding box center [90, 143] width 43 height 141
click at [28, 139] on link "Fan CRM" at bounding box center [20, 141] width 15 height 4
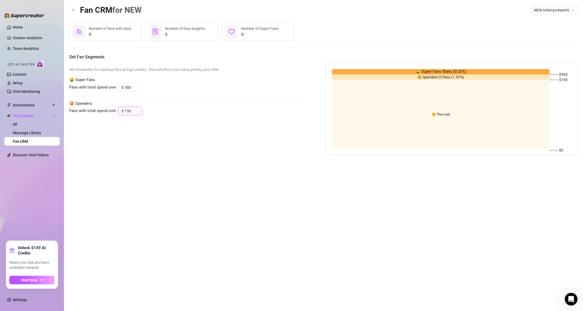
drag, startPoint x: 135, startPoint y: 109, endPoint x: 122, endPoint y: 109, distance: 13.3
click at [122, 109] on div "$ 150" at bounding box center [130, 111] width 24 height 9
click at [151, 115] on div "Fans with total spend over $ 150" at bounding box center [188, 111] width 239 height 9
drag, startPoint x: 131, startPoint y: 109, endPoint x: 125, endPoint y: 109, distance: 5.9
click at [125, 109] on input "150" at bounding box center [133, 111] width 17 height 8
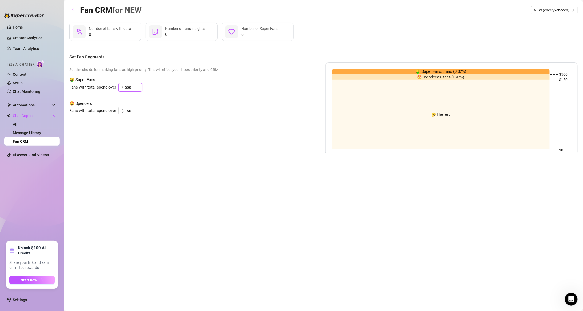
drag, startPoint x: 135, startPoint y: 84, endPoint x: 115, endPoint y: 87, distance: 20.7
click at [115, 87] on div "Fans with total spend over $ 500" at bounding box center [188, 87] width 239 height 9
drag, startPoint x: 130, startPoint y: 108, endPoint x: 113, endPoint y: 114, distance: 18.6
click at [113, 114] on div "Fans with total spend over $ 150" at bounding box center [188, 111] width 239 height 9
click at [137, 142] on div "Fan CRM for NEW NEW (cherryxcheech) 0 Number of fans with data 0 Number of fans…" at bounding box center [323, 149] width 509 height 291
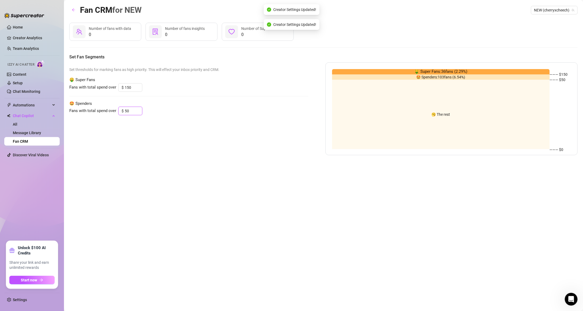
drag, startPoint x: 130, startPoint y: 114, endPoint x: 112, endPoint y: 114, distance: 17.9
click at [113, 114] on div "Fans with total spend over $ 50" at bounding box center [188, 111] width 239 height 9
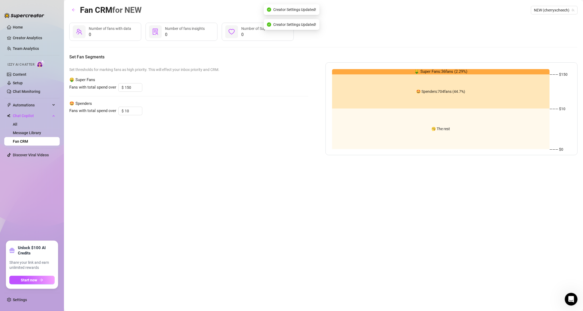
drag, startPoint x: 362, startPoint y: 219, endPoint x: 326, endPoint y: 210, distance: 37.1
click at [190, 142] on div "Fan CRM for NEW NEW (cherryxcheech) 0 Number of fans with data 0 Number of fans…" at bounding box center [323, 149] width 509 height 291
click at [35, 39] on link "Creator Analytics" at bounding box center [34, 38] width 43 height 9
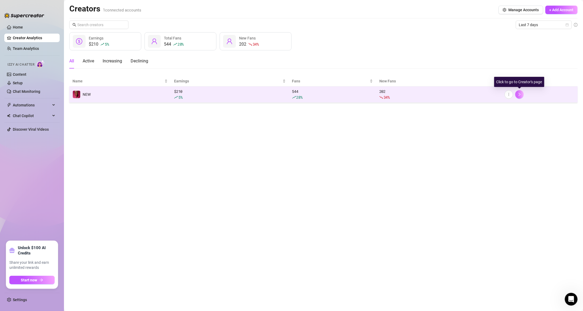
click at [190, 94] on icon "right" at bounding box center [520, 94] width 2 height 3
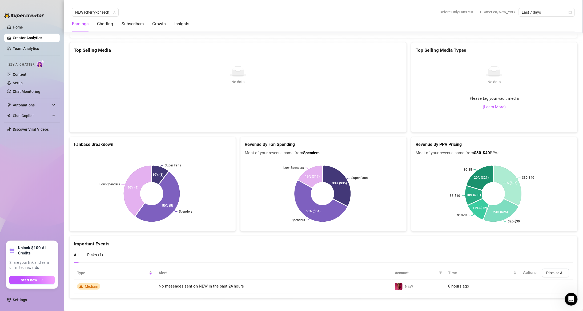
scroll to position [868, 0]
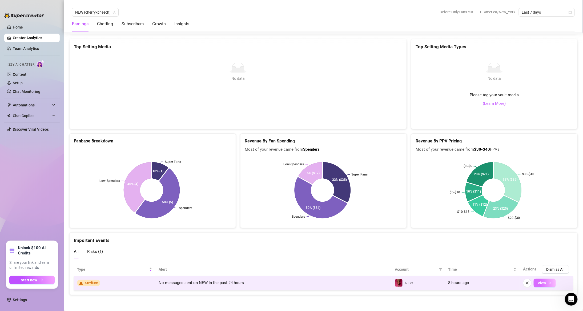
click at [190, 142] on button "View" at bounding box center [545, 283] width 22 height 9
click at [190, 142] on span "View" at bounding box center [542, 283] width 8 height 4
click at [190, 142] on button "View" at bounding box center [545, 283] width 22 height 9
click at [93, 142] on span "Medium" at bounding box center [91, 283] width 13 height 4
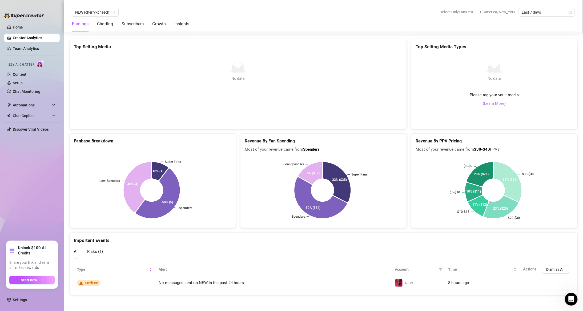
click at [95, 142] on span "Risks ( 1 )" at bounding box center [95, 251] width 16 height 5
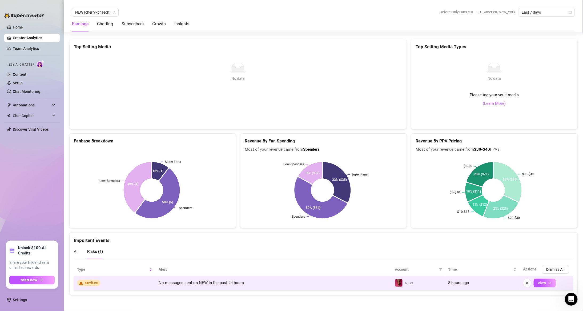
click at [95, 142] on span "Medium" at bounding box center [91, 283] width 13 height 4
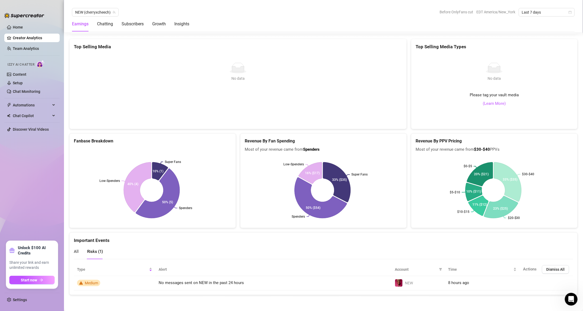
drag, startPoint x: 95, startPoint y: 282, endPoint x: 199, endPoint y: 258, distance: 106.1
click at [190, 142] on div "All Risks ( 1 )" at bounding box center [323, 251] width 499 height 15
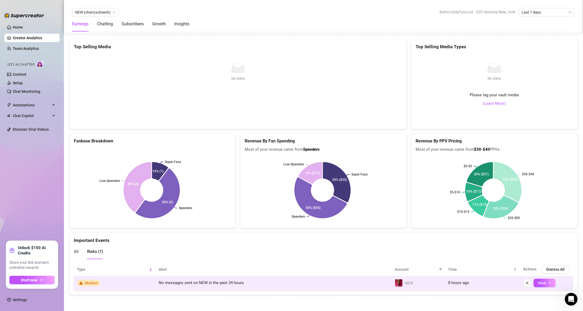
click at [190, 142] on td "No messages sent on NEW in the past 24 hours" at bounding box center [273, 283] width 236 height 14
click at [190, 142] on span "8 hours ago" at bounding box center [458, 282] width 21 height 5
click at [190, 142] on td "View" at bounding box center [546, 283] width 53 height 14
click at [190, 142] on button "View" at bounding box center [545, 283] width 22 height 9
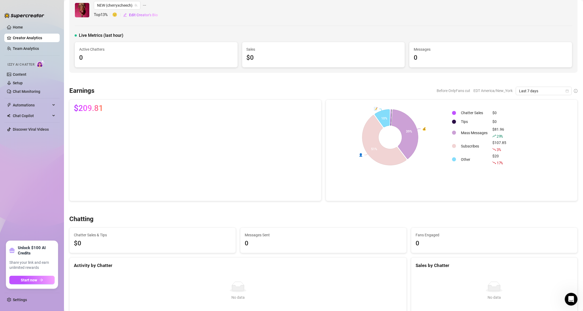
scroll to position [0, 0]
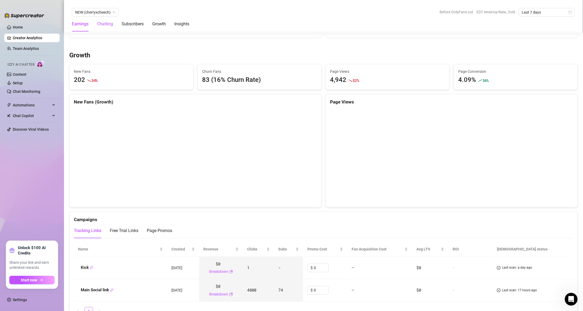
click at [106, 23] on div "Chatting" at bounding box center [105, 24] width 16 height 6
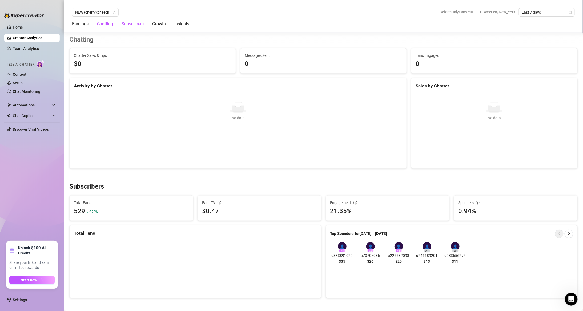
click at [125, 23] on div "Subscribers" at bounding box center [133, 24] width 22 height 6
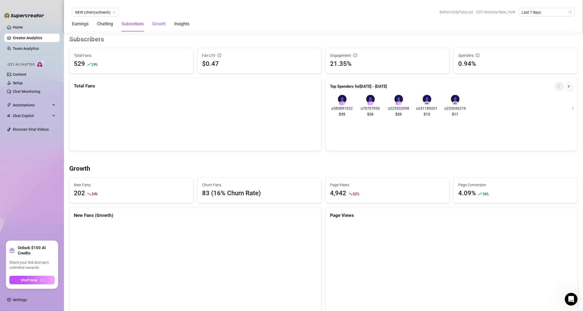
click at [164, 22] on div "Growth" at bounding box center [159, 24] width 14 height 6
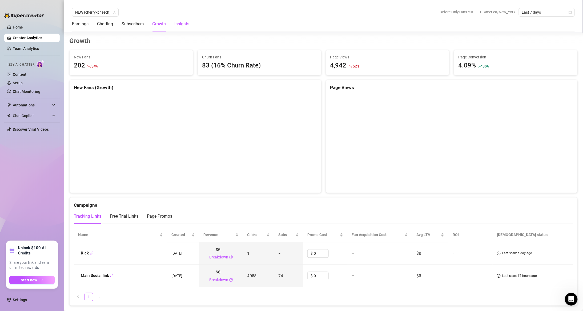
click at [182, 21] on div "Insights" at bounding box center [181, 24] width 15 height 6
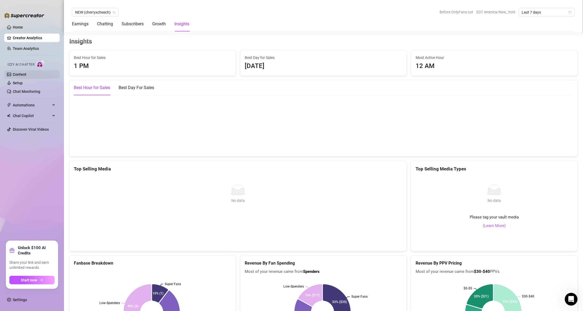
scroll to position [748, 0]
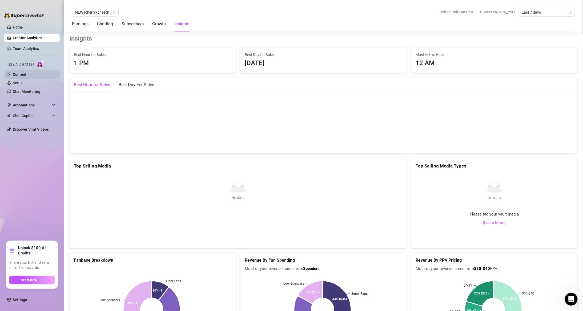
click at [26, 73] on link "Content" at bounding box center [20, 74] width 14 height 4
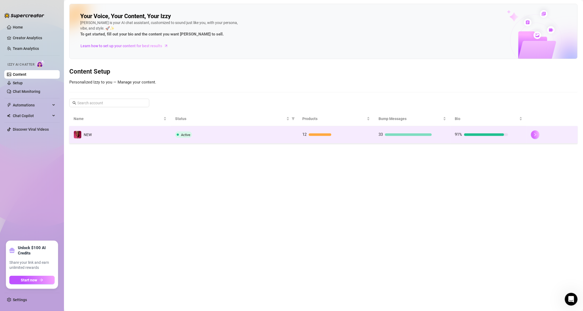
click at [190, 135] on button "button" at bounding box center [535, 134] width 9 height 9
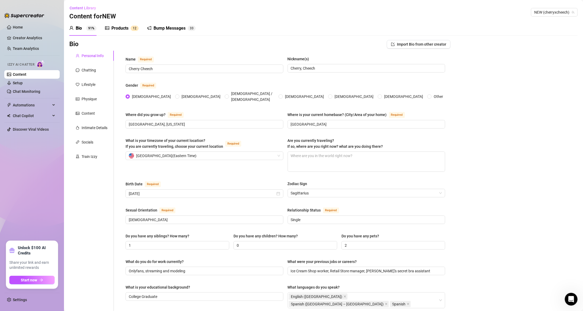
click at [131, 24] on div "Products 1 2" at bounding box center [122, 28] width 34 height 15
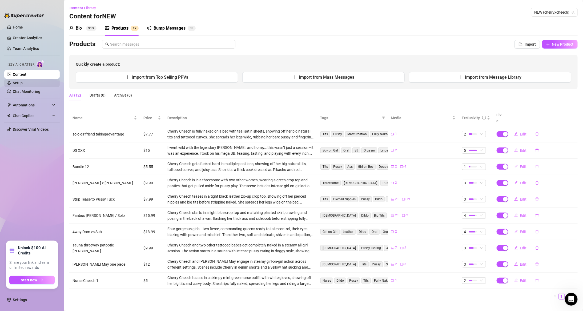
click at [23, 82] on link "Setup" at bounding box center [18, 83] width 10 height 4
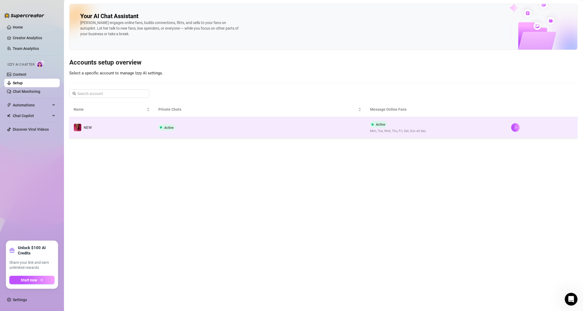
click at [190, 122] on td "Active" at bounding box center [260, 127] width 212 height 21
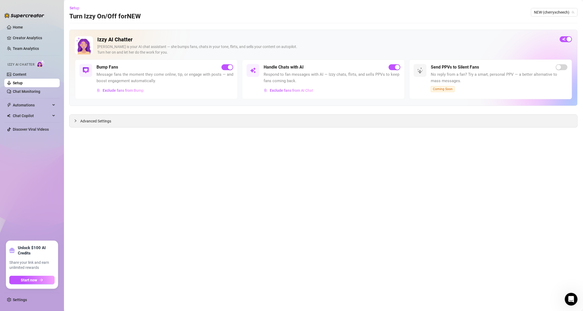
click at [90, 121] on span "Advanced Settings" at bounding box center [95, 121] width 31 height 6
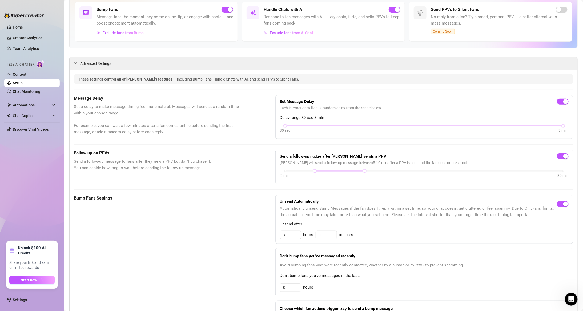
scroll to position [64, 0]
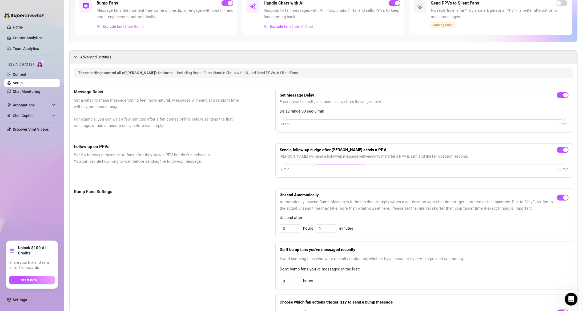
click at [93, 142] on h5 "Follow up on PPVs" at bounding box center [161, 146] width 175 height 6
click at [190, 142] on span "Send a follow-up message to fans after they view a PPV but don't purchase it. Y…" at bounding box center [161, 158] width 175 height 13
click at [190, 142] on div at bounding box center [315, 164] width 3 height 3
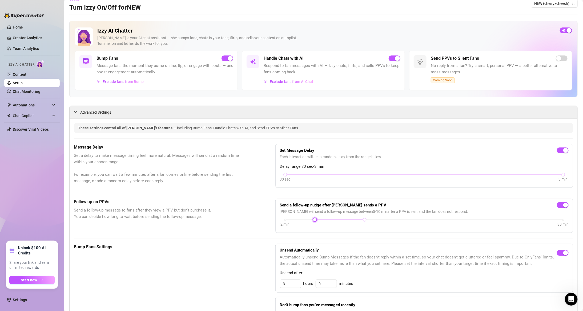
scroll to position [0, 0]
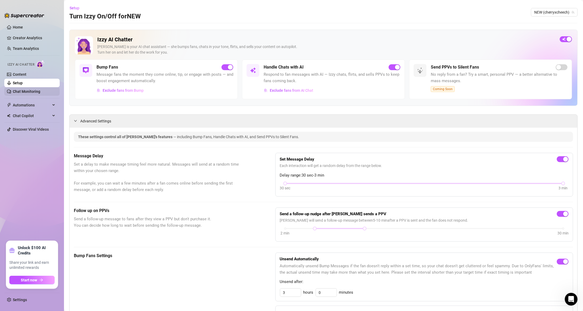
click at [40, 92] on link "Chat Monitoring" at bounding box center [26, 91] width 27 height 4
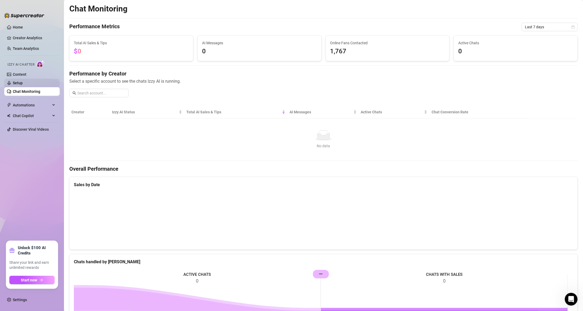
click at [23, 81] on link "Setup" at bounding box center [18, 83] width 10 height 4
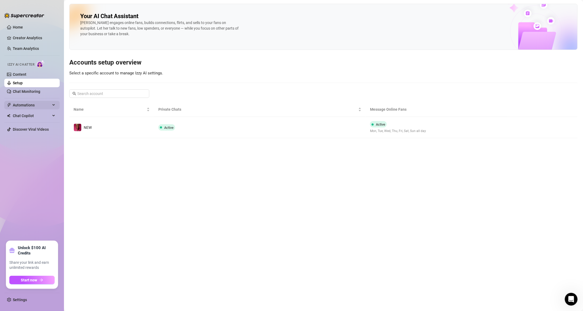
click at [34, 105] on span "Automations" at bounding box center [32, 105] width 38 height 9
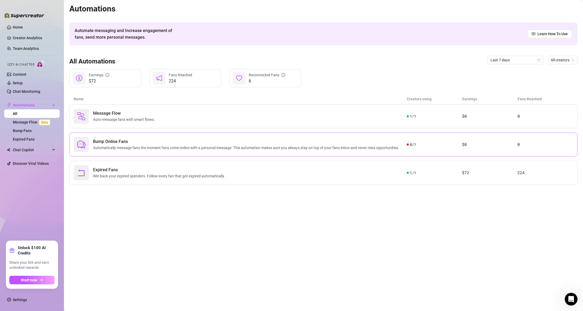
click at [190, 142] on span "0 / 1" at bounding box center [413, 145] width 6 height 6
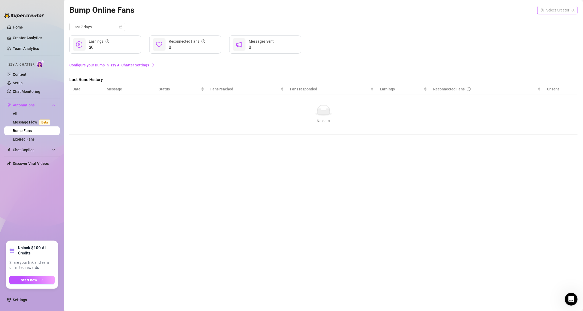
drag, startPoint x: 560, startPoint y: 4, endPoint x: 555, endPoint y: 12, distance: 9.8
click at [190, 4] on div "Bump Online Fans Select Creator" at bounding box center [323, 10] width 509 height 13
click at [190, 13] on input "search" at bounding box center [555, 10] width 29 height 8
click at [190, 23] on span "( cherryxcheech )" at bounding box center [560, 21] width 27 height 6
click at [190, 52] on div "$0 Earnings 0 Reconnected Fans 0 Messages Sent" at bounding box center [323, 44] width 509 height 18
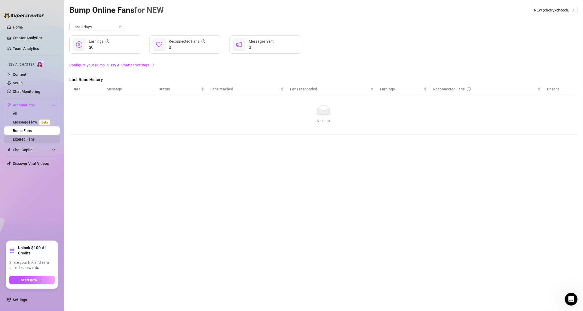
click at [34, 140] on link "Expired Fans" at bounding box center [24, 139] width 22 height 4
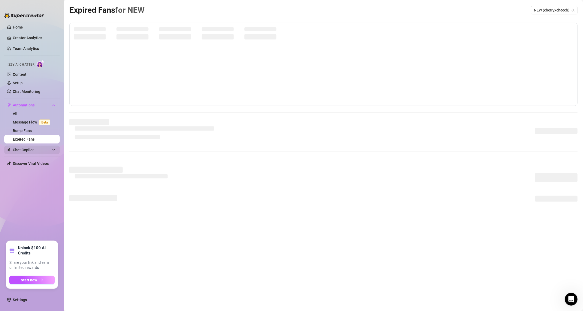
click at [38, 142] on span "Chat Copilot" at bounding box center [32, 150] width 38 height 9
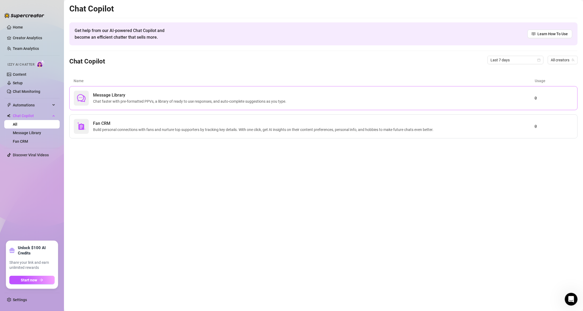
click at [171, 103] on span "Chat faster with pre-formatted PPVs, a library of ready to use responses, and a…" at bounding box center [190, 101] width 195 height 6
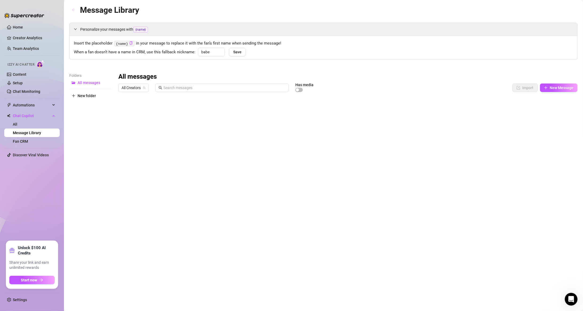
click at [75, 9] on button "button" at bounding box center [73, 10] width 9 height 9
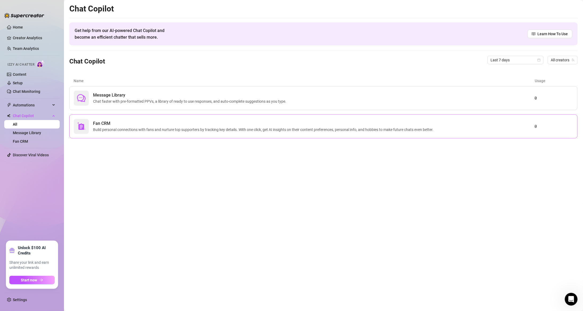
click at [126, 126] on span "Fan CRM" at bounding box center [264, 123] width 343 height 6
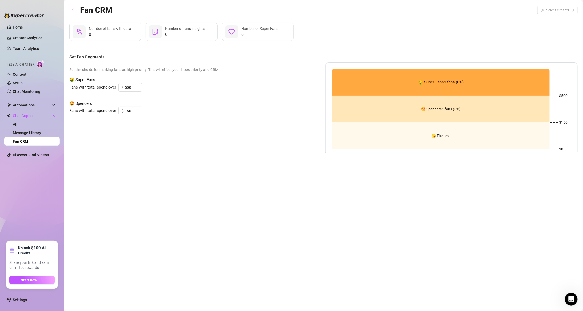
click at [41, 65] on img at bounding box center [41, 64] width 8 height 8
click at [22, 72] on link "Content" at bounding box center [20, 74] width 14 height 4
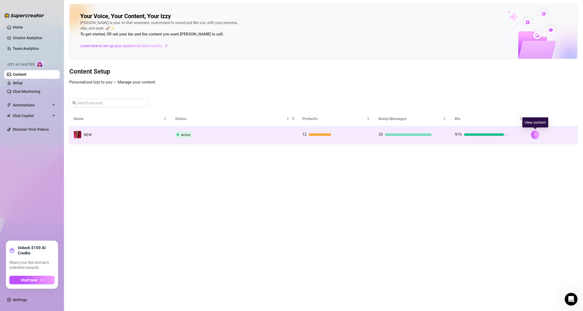
click at [190, 139] on button "button" at bounding box center [535, 134] width 9 height 9
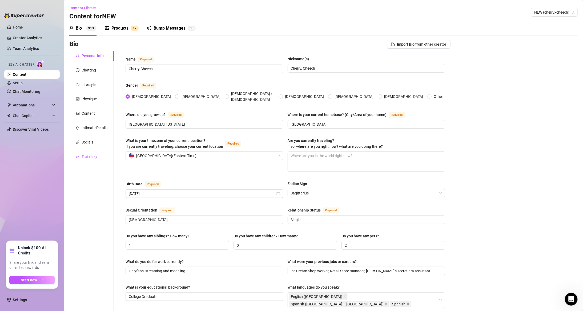
drag, startPoint x: 93, startPoint y: 156, endPoint x: 97, endPoint y: 155, distance: 4.1
click at [94, 142] on div "Train Izzy" at bounding box center [90, 157] width 16 height 6
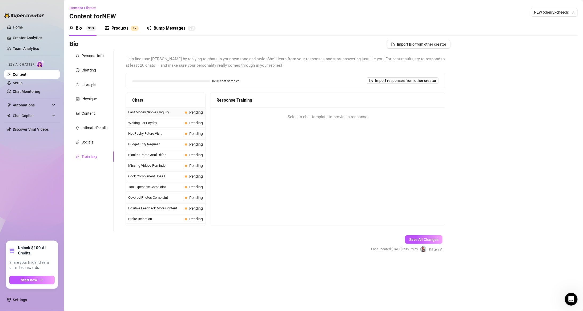
click at [151, 114] on span "Last Money Nipples Inquiry" at bounding box center [155, 112] width 55 height 5
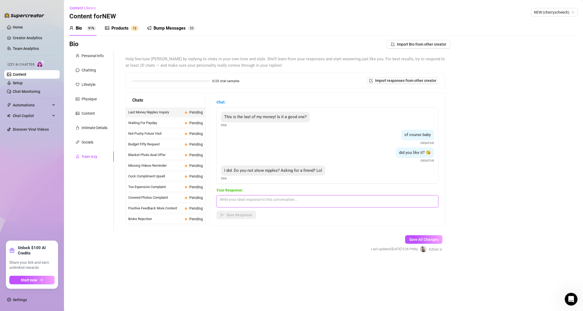
click at [190, 142] on textarea at bounding box center [328, 201] width 222 height 12
click at [190, 142] on span "Save Response" at bounding box center [239, 215] width 26 height 4
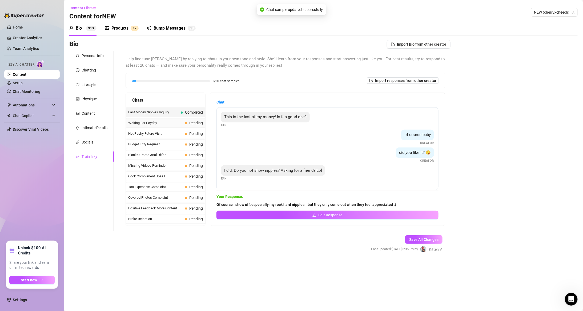
click at [169, 122] on span "Waiting For Payday" at bounding box center [155, 122] width 55 height 5
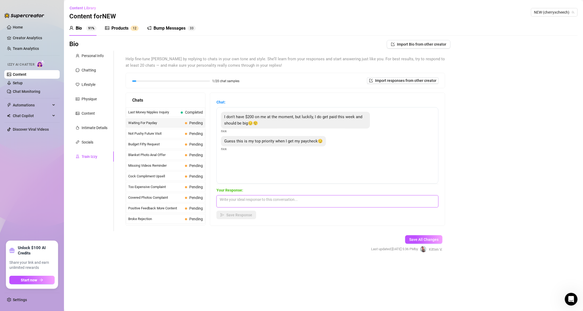
click at [190, 142] on textarea at bounding box center [328, 201] width 222 height 12
drag, startPoint x: 243, startPoint y: 201, endPoint x: 243, endPoint y: 198, distance: 2.8
click at [190, 142] on textarea "And i will mkae it my top priority to keep an eye out on you, so when you spoil…" at bounding box center [328, 201] width 222 height 12
click at [190, 142] on span "Save Response" at bounding box center [239, 215] width 26 height 4
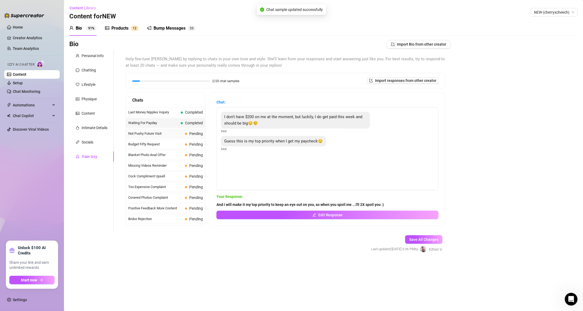
click at [156, 135] on span "Not Pushy Future Visit" at bounding box center [155, 133] width 55 height 5
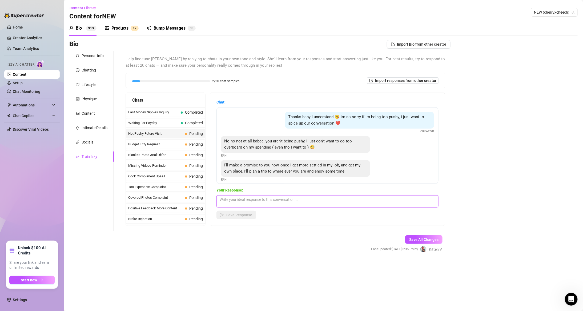
click at [190, 142] on textarea at bounding box center [328, 201] width 222 height 12
click at [190, 142] on textarea "I much rather you play with me when you can lover so we can build a relationship" at bounding box center [328, 201] width 222 height 12
click at [190, 142] on textarea "I much rather you play with me when you can love. so we can build a relationship" at bounding box center [328, 201] width 222 height 12
click at [190, 142] on span "Save Response" at bounding box center [239, 215] width 26 height 4
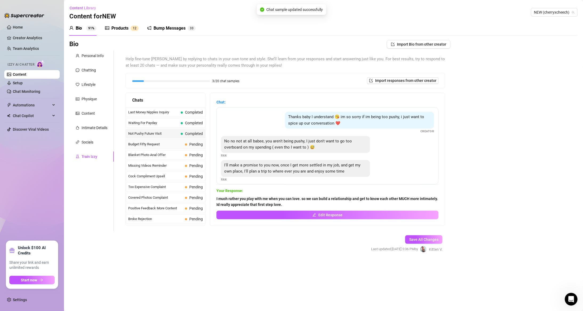
click at [178, 142] on div "Budget Fifty Request Pending" at bounding box center [165, 144] width 79 height 10
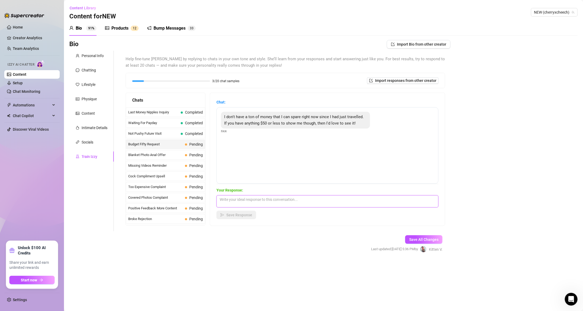
click at [190, 142] on textarea at bounding box center [328, 201] width 222 height 12
click at [190, 142] on span "Save Response" at bounding box center [239, 215] width 26 height 4
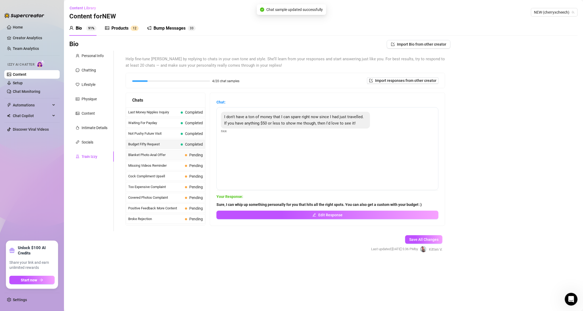
click at [166, 142] on span "Blanket Photo Anal Offer" at bounding box center [155, 154] width 55 height 5
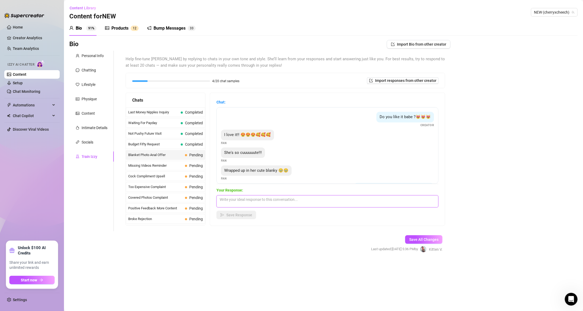
click at [190, 142] on textarea at bounding box center [328, 201] width 222 height 12
click at [190, 142] on textarea "Wanna see whats waiting for you under the blanket? Youll be pleasently surprise…" at bounding box center [328, 201] width 222 height 12
click at [190, 142] on textarea "Wanna see what's waiting for you under the blanket? Youll be pleasently surpris…" at bounding box center [328, 201] width 222 height 12
click at [190, 142] on textarea "Wanna see what's waiting for you under the blanket? You'll be pleasantly surpri…" at bounding box center [328, 201] width 222 height 12
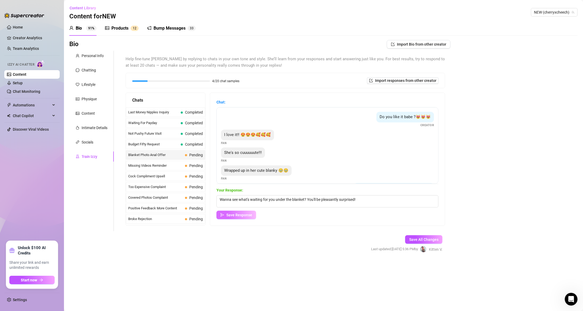
click at [190, 142] on span "Save Response" at bounding box center [239, 215] width 26 height 4
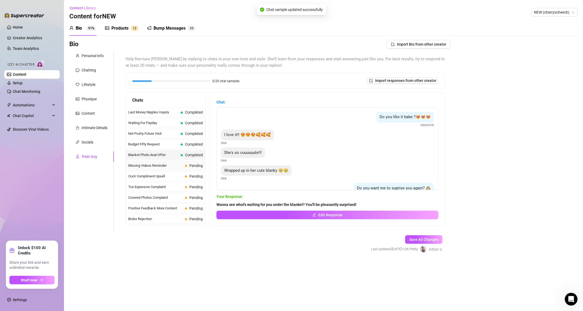
click at [173, 142] on span "Missing Videos Reminder" at bounding box center [155, 165] width 55 height 5
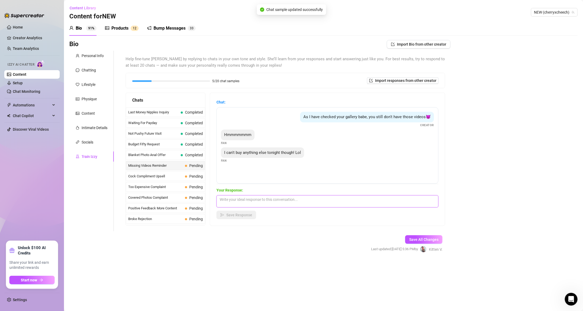
click at [190, 142] on textarea at bounding box center [328, 201] width 222 height 12
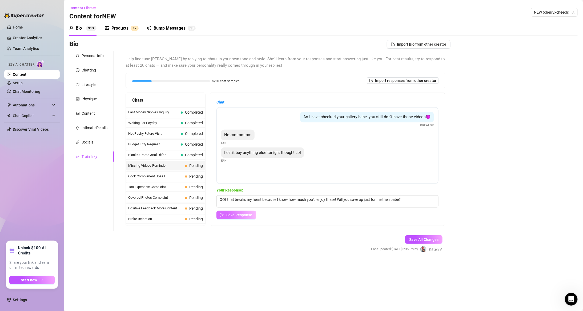
click at [190, 142] on span "Save Response" at bounding box center [239, 215] width 26 height 4
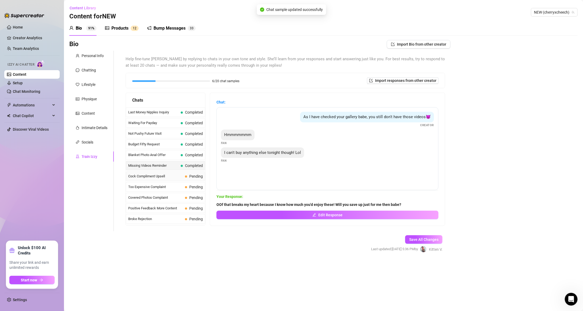
click at [180, 142] on div "Cock Compliment Upsell Pending" at bounding box center [165, 176] width 79 height 10
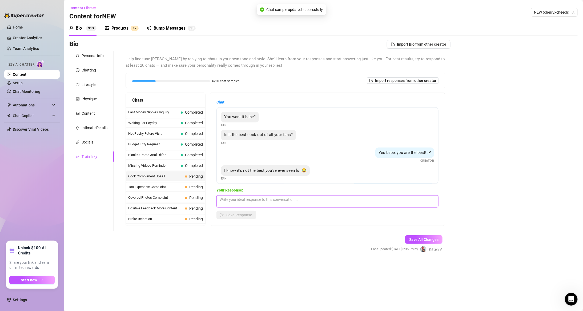
click at [190, 142] on textarea at bounding box center [328, 201] width 222 height 12
click at [190, 142] on textarea "Who cares babe, you got my jaw on the floor with how nice your cock" at bounding box center [328, 201] width 222 height 12
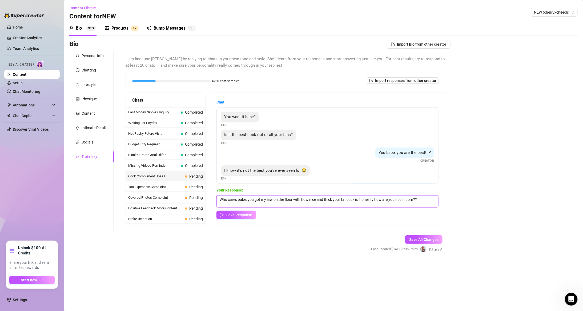
click at [190, 142] on textarea "Who cares babe, you got my jaw on the floor with how nice and thick your fat co…" at bounding box center [328, 201] width 222 height 12
click at [190, 142] on span "Save Response" at bounding box center [239, 215] width 26 height 4
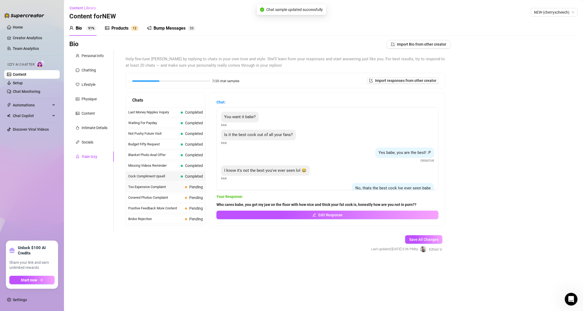
click at [175, 142] on span "Too Expensive Complaint" at bounding box center [155, 186] width 55 height 5
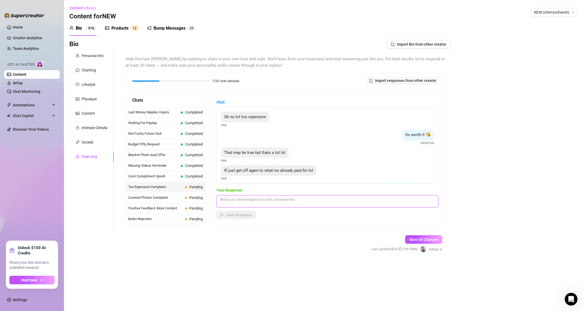
click at [190, 142] on textarea at bounding box center [328, 201] width 222 height 12
click at [190, 142] on textarea "You'll be missing out because what you currently have has nothing on my new sce…" at bounding box center [328, 201] width 222 height 12
click at [190, 142] on span "Save Response" at bounding box center [239, 215] width 26 height 4
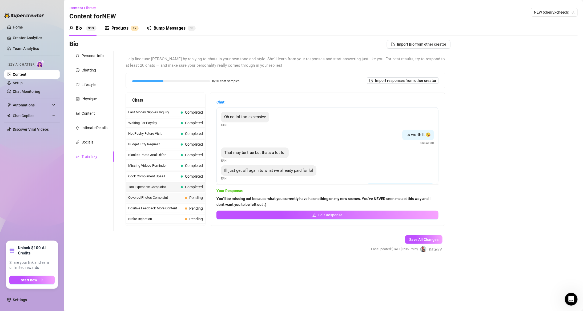
click at [175, 142] on span "Covered Photos Complaint" at bounding box center [155, 197] width 55 height 5
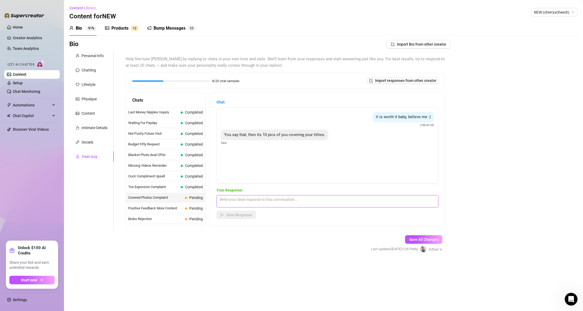
click at [190, 142] on textarea at bounding box center [328, 201] width 222 height 12
click at [190, 142] on textarea "oh noooo you must have me confused. i ALWAYS bare allin the mosdt creative post…" at bounding box center [328, 201] width 222 height 12
drag, startPoint x: 357, startPoint y: 200, endPoint x: 360, endPoint y: 197, distance: 4.3
click at [190, 142] on textarea "oh noooo you must have me confused. i ALWAYS bare allin the most creative posti…" at bounding box center [328, 201] width 222 height 12
click at [190, 142] on textarea "oh noooo you must have me confused. i ALWAYS bare allin the most creative posit…" at bounding box center [328, 201] width 222 height 12
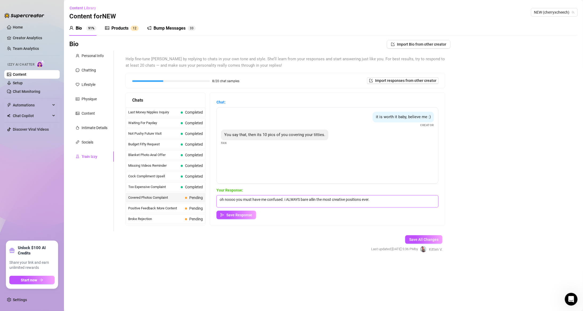
click at [190, 142] on textarea "oh noooo you must have me confused. i ALWAYS bare allin the most creative posit…" at bounding box center [328, 201] width 222 height 12
click at [190, 142] on textarea "oh noooo you must have me confused. i ALWAYS bare all-in the most creative posi…" at bounding box center [328, 201] width 222 height 12
click at [190, 142] on button "Save Response" at bounding box center [237, 215] width 40 height 9
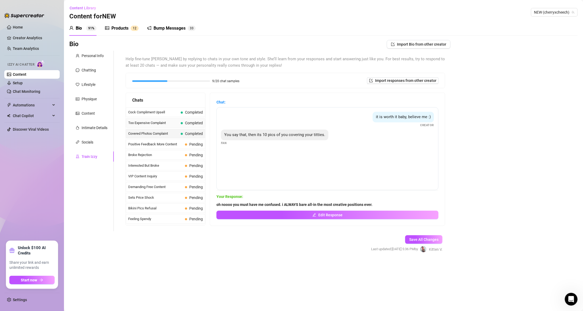
scroll to position [96, 0]
click at [175, 111] on span "Positive Feedback More Content" at bounding box center [155, 112] width 55 height 5
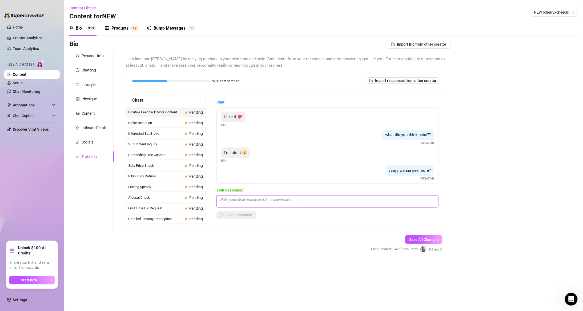
click at [190, 142] on textarea at bounding box center [328, 201] width 222 height 12
click at [190, 142] on textarea "I have been experimentaing and I might say Ive cracked the code to filming the …" at bounding box center [328, 201] width 222 height 12
click at [190, 142] on textarea "I have been experimenting and I might say Ive cracked the code to filming the b…" at bounding box center [328, 201] width 222 height 12
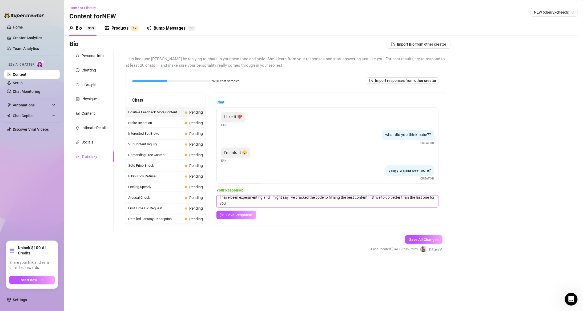
drag, startPoint x: 242, startPoint y: 205, endPoint x: 234, endPoint y: 205, distance: 8.5
click at [190, 142] on textarea "I have been experimenting and I might say I've cracked the code to filming the …" at bounding box center [328, 201] width 222 height 12
click at [190, 142] on span "Save Response" at bounding box center [239, 215] width 26 height 4
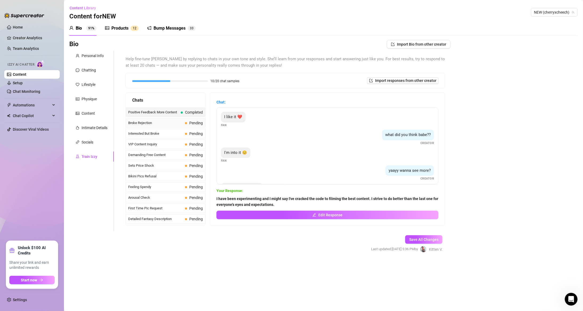
click at [190, 122] on span "Pending" at bounding box center [196, 123] width 14 height 4
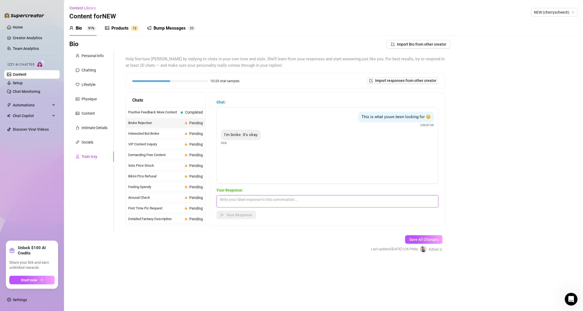
click at [190, 142] on textarea at bounding box center [328, 201] width 222 height 12
click at [190, 142] on textarea "WHat is broke? You cant send the price of coffee for complete satifsfaction" at bounding box center [328, 201] width 222 height 12
drag, startPoint x: 343, startPoint y: 194, endPoint x: 333, endPoint y: 202, distance: 13.8
click at [190, 142] on textarea "WHat is broke? You cant send the price of coffee for complete satifsfaction" at bounding box center [328, 201] width 222 height 12
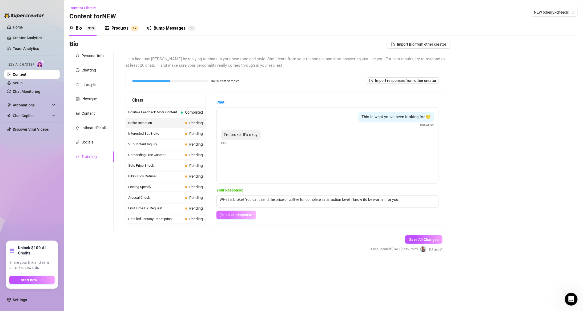
click at [190, 142] on span "Save Response" at bounding box center [239, 215] width 26 height 4
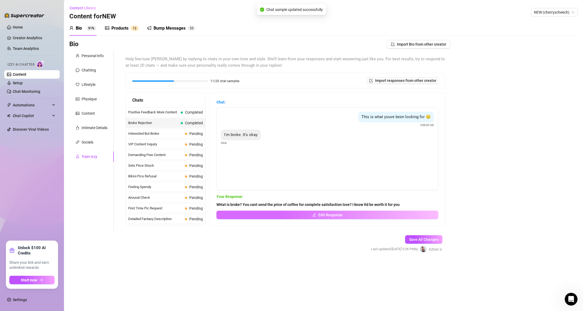
click at [190, 142] on button "Edit Response" at bounding box center [328, 215] width 222 height 9
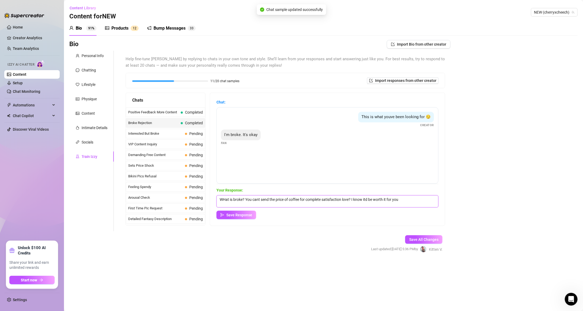
click at [190, 142] on textarea "WHat is broke? You cant send the price of coffee for complete satisfaction love…" at bounding box center [328, 201] width 222 height 12
click at [190, 142] on span "Save Response" at bounding box center [239, 215] width 26 height 4
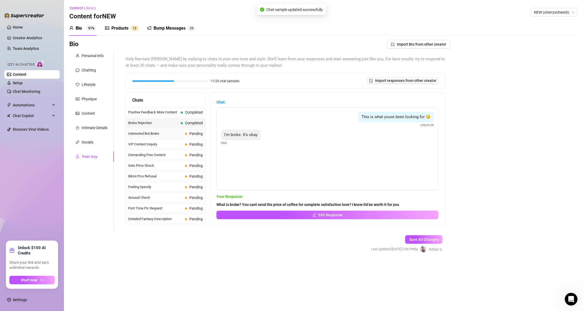
click at [186, 132] on span "Pending" at bounding box center [194, 134] width 18 height 6
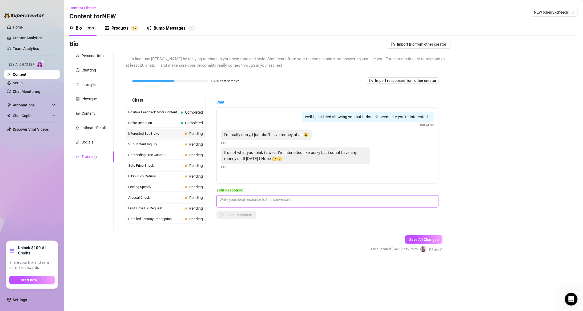
click at [190, 142] on textarea at bounding box center [328, 201] width 222 height 12
click at [190, 142] on span "Save Response" at bounding box center [239, 215] width 26 height 4
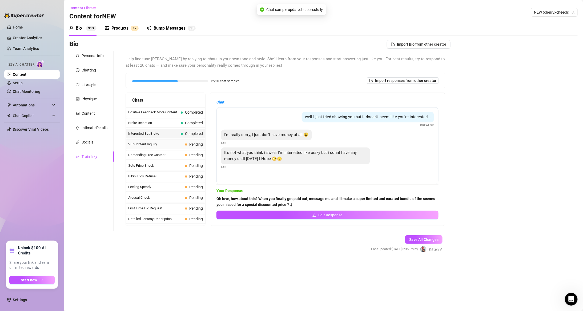
click at [186, 142] on span at bounding box center [186, 144] width 2 height 2
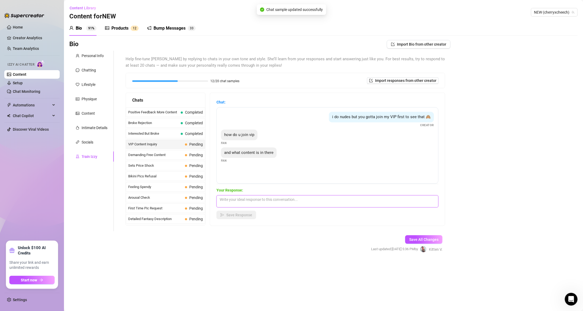
click at [190, 142] on textarea at bounding box center [328, 201] width 222 height 12
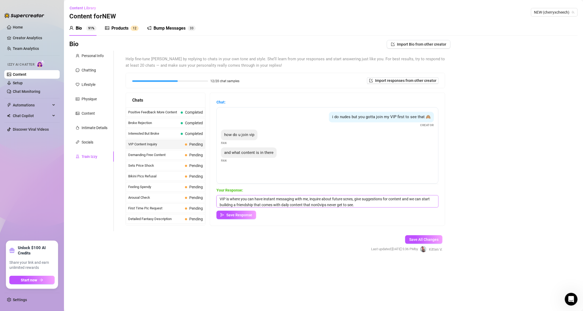
drag, startPoint x: 250, startPoint y: 203, endPoint x: 237, endPoint y: 205, distance: 12.8
click at [190, 142] on textarea "VIP is where you can have instant messaging with me, inquire about future scnes…" at bounding box center [328, 201] width 222 height 12
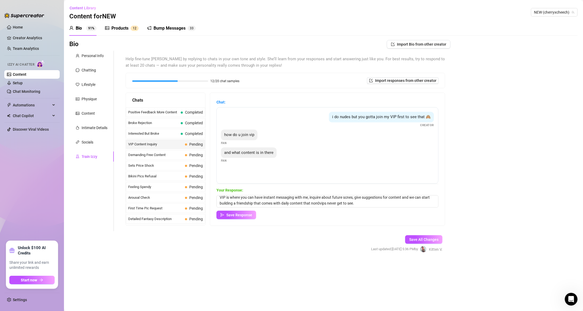
click at [190, 142] on div "Your Response: VIP is where you can have instant messaging with me, inquire abo…" at bounding box center [328, 203] width 222 height 32
click at [190, 142] on textarea "VIP is where you can have instant messaging with me, inquire about future scnes…" at bounding box center [328, 201] width 222 height 12
click at [190, 142] on textarea "VIP is where you can have instant messaging with me, inquire about future scene…" at bounding box center [328, 201] width 222 height 12
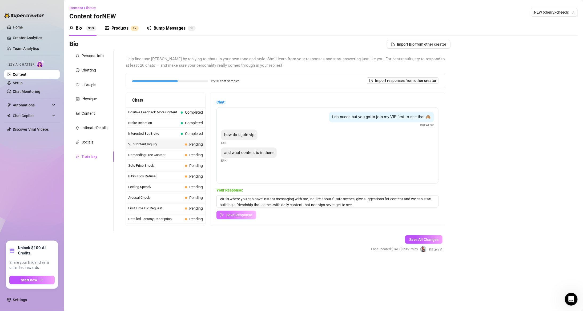
click at [190, 142] on span "Save Response" at bounding box center [239, 215] width 26 height 4
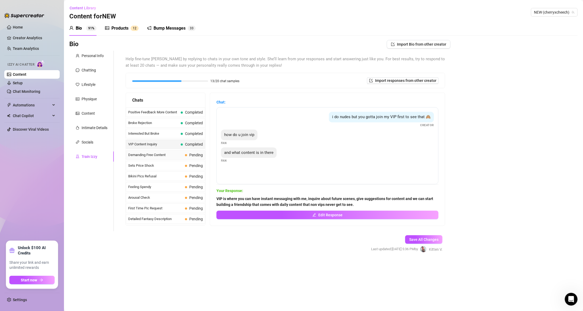
click at [180, 142] on span "Demanding Free Content" at bounding box center [155, 154] width 55 height 5
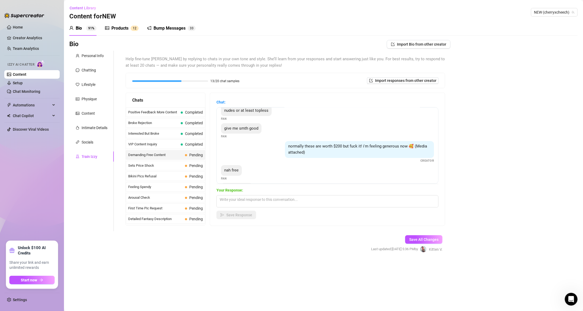
scroll to position [46, 0]
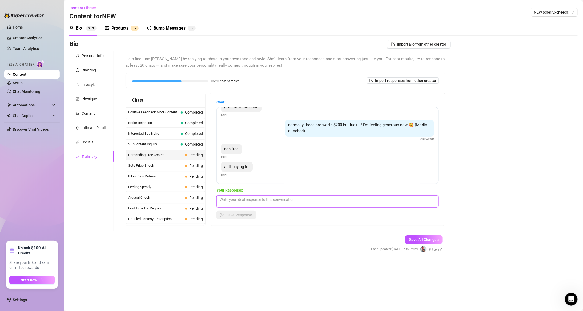
click at [190, 142] on textarea at bounding box center [328, 201] width 222 height 12
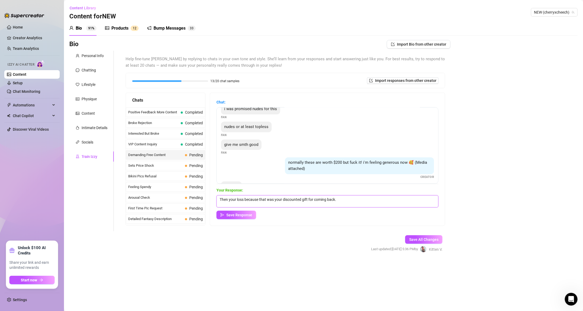
scroll to position [0, 0]
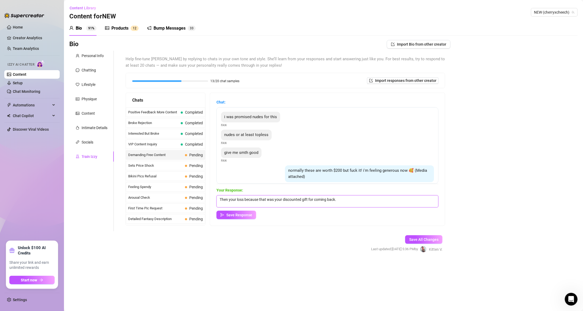
drag, startPoint x: 354, startPoint y: 202, endPoint x: 333, endPoint y: 201, distance: 21.1
click at [190, 142] on textarea "Then your loss because that was your discounted gift for coming back." at bounding box center [328, 201] width 222 height 12
click at [190, 142] on textarea "Then your loss because that was your discounted gift for coming here. Dont be d…" at bounding box center [328, 201] width 222 height 12
click at [190, 142] on textarea "Then your loss because that was your discounted gift for coming here. Don't be …" at bounding box center [328, 201] width 222 height 12
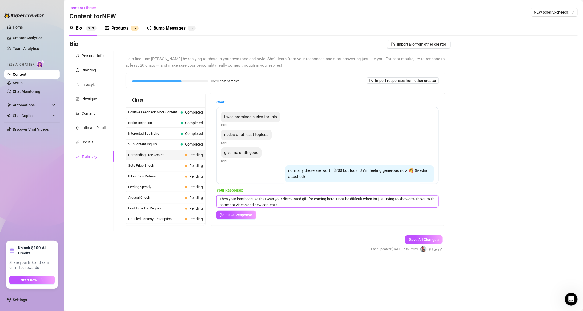
click at [190, 142] on textarea "Then your loss because that was your discounted gift for coming here. Don't be …" at bounding box center [328, 201] width 222 height 12
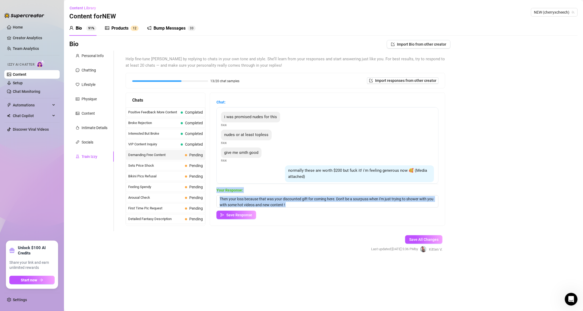
drag, startPoint x: 251, startPoint y: 209, endPoint x: 262, endPoint y: 209, distance: 10.4
click at [190, 142] on div "Your Response: Then your loss because that was your discounted gift for coming …" at bounding box center [328, 203] width 222 height 32
click at [190, 142] on div "Save Response" at bounding box center [328, 215] width 222 height 9
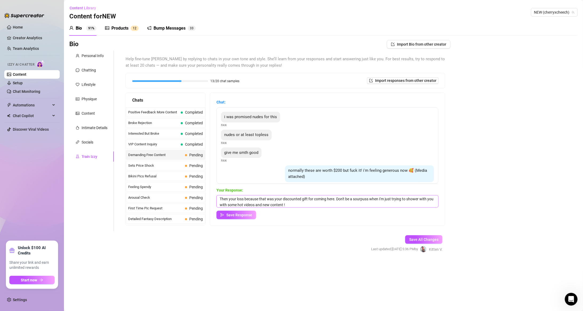
scroll to position [0, 0]
drag, startPoint x: 235, startPoint y: 196, endPoint x: 216, endPoint y: 197, distance: 18.4
click at [190, 142] on div "Chat: i was promised nudes for this Fan nudes or at least topless Fan give me s…" at bounding box center [327, 159] width 235 height 133
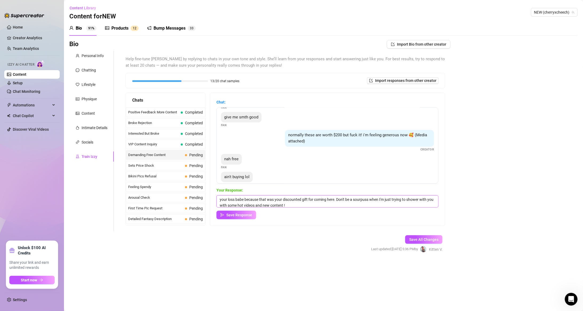
scroll to position [46, 0]
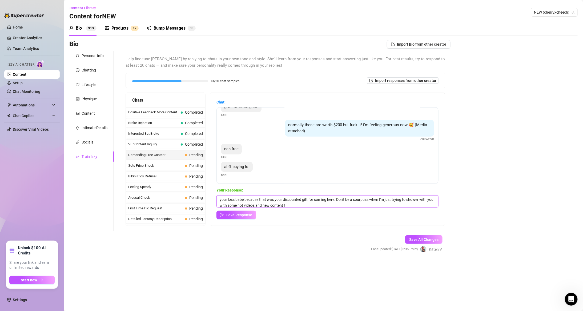
click at [190, 142] on textarea "your loss babe because that was your discounted gift for coming here. Don't be …" at bounding box center [328, 201] width 222 height 12
click at [190, 142] on button "Save Response" at bounding box center [237, 215] width 40 height 9
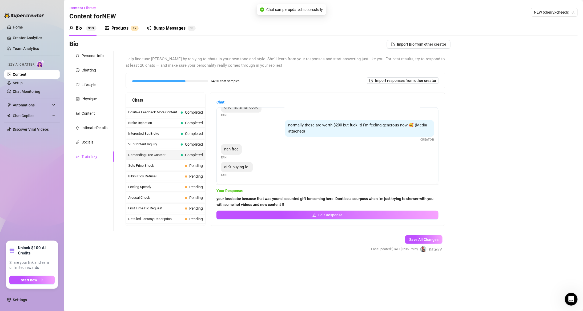
scroll to position [45, 0]
click at [182, 142] on span "Sets Price Shock" at bounding box center [155, 165] width 55 height 5
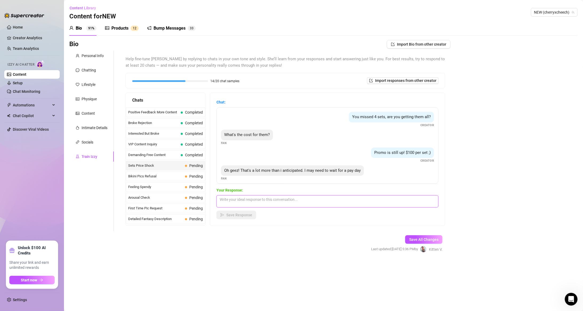
click at [190, 142] on textarea at bounding box center [328, 201] width 222 height 12
click at [190, 142] on textarea "I completely understahnd love" at bounding box center [328, 201] width 222 height 12
click at [190, 142] on textarea "I completely understand love" at bounding box center [328, 201] width 222 height 12
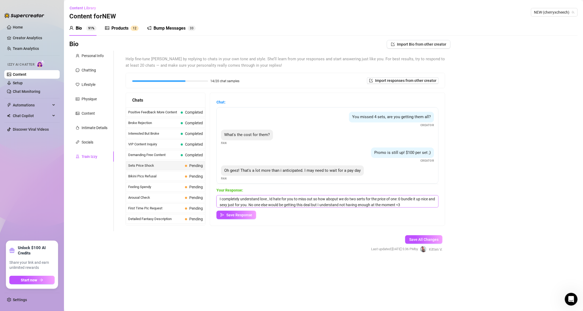
click at [190, 142] on textarea "I completely understand love , Id hate for you to miss out so how aboput we do …" at bounding box center [328, 201] width 222 height 12
click at [190, 142] on textarea "I completely understand love , Id hate for you to miss out so how about we do t…" at bounding box center [328, 201] width 222 height 12
drag, startPoint x: 364, startPoint y: 198, endPoint x: 355, endPoint y: 209, distance: 13.3
click at [190, 142] on div "Your Response: I completely understand love , Id hate for you to miss out so ho…" at bounding box center [328, 203] width 222 height 32
click at [190, 142] on textarea "I completely understand love , Id hate for you to miss out so how about we do t…" at bounding box center [328, 201] width 222 height 12
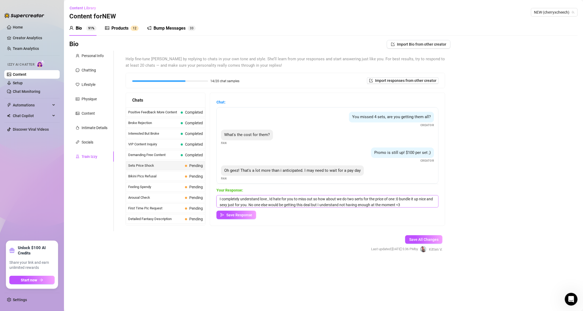
click at [190, 142] on textarea "I completely understand love , Id hate for you to miss out so how about we do t…" at bounding box center [328, 201] width 222 height 12
click at [190, 142] on span "Save Response" at bounding box center [239, 215] width 26 height 4
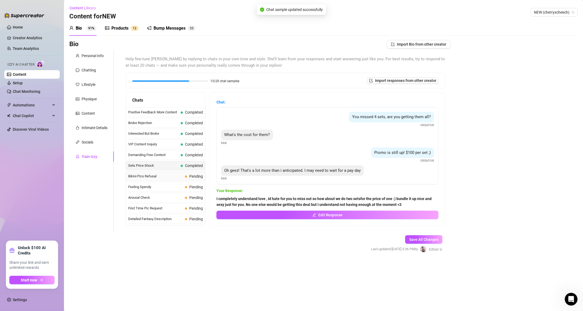
click at [172, 142] on div "Bikini Pics Refusal Pending" at bounding box center [165, 176] width 79 height 10
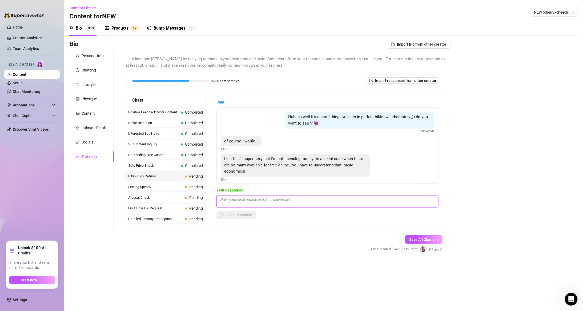
click at [190, 142] on textarea at bounding box center [328, 201] width 222 height 12
click at [190, 142] on textarea "I understand compltely love what about me strip teasing my bikini till..opps th…" at bounding box center [328, 201] width 222 height 12
click at [190, 142] on textarea "I understand completely love what about me strip teasing my bikini till..opps t…" at bounding box center [328, 201] width 222 height 12
drag, startPoint x: 346, startPoint y: 196, endPoint x: 325, endPoint y: 219, distance: 31.3
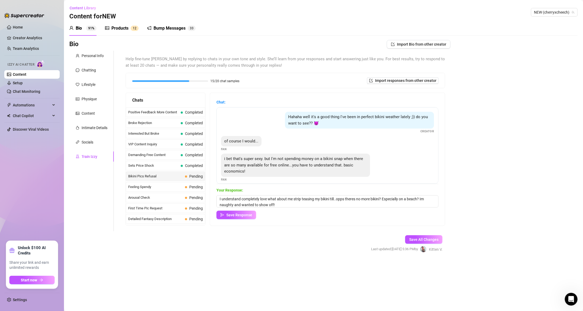
click at [190, 142] on div "Save Response" at bounding box center [328, 215] width 222 height 9
click at [190, 142] on textarea "I understand completely love what about me strip teasing my bikini till..opps t…" at bounding box center [328, 201] width 222 height 12
click at [190, 142] on span "Save Response" at bounding box center [239, 215] width 26 height 4
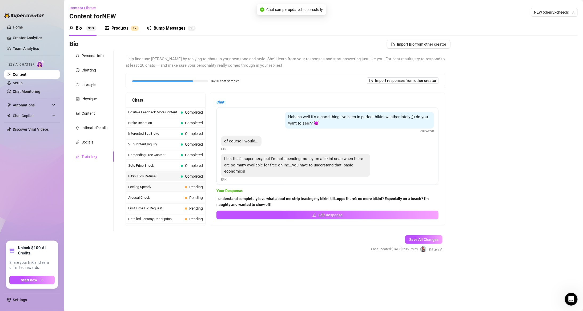
click at [188, 142] on span "Pending" at bounding box center [194, 187] width 18 height 6
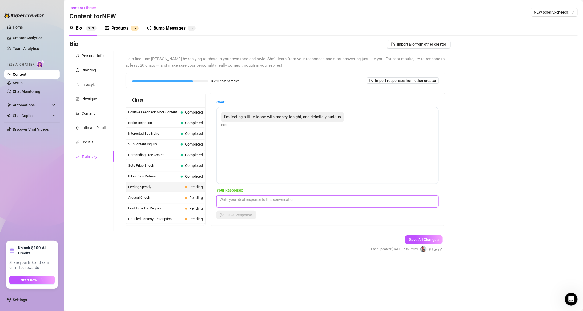
click at [190, 142] on textarea at bounding box center [328, 201] width 222 height 12
click at [190, 142] on textarea "You came to the right gal, I cure all curiousityy and can" at bounding box center [328, 201] width 222 height 12
click at [190, 142] on textarea "You came to the right gal, I cure all curiosity and can" at bounding box center [328, 201] width 222 height 12
drag, startPoint x: 300, startPoint y: 195, endPoint x: 312, endPoint y: 197, distance: 12.5
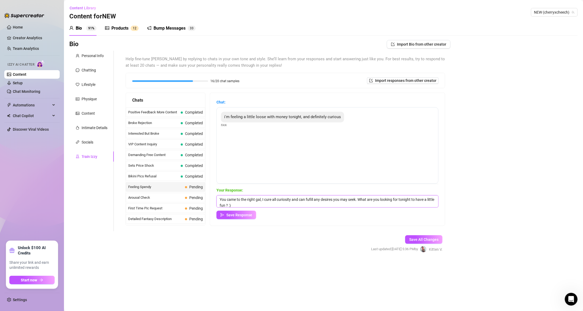
click at [190, 142] on textarea "You came to the right gal, I cure all curiosity and can fufill any desires you …" at bounding box center [328, 201] width 222 height 12
click at [190, 142] on span "Save Response" at bounding box center [239, 215] width 26 height 4
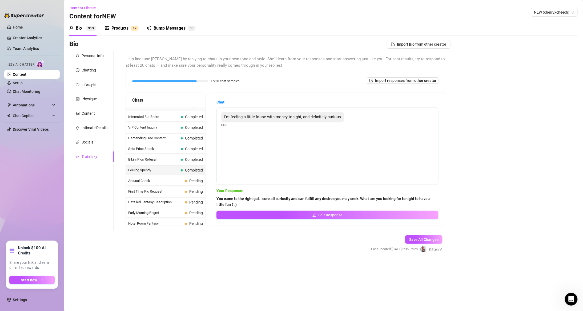
scroll to position [133, 0]
click at [175, 142] on span "Arousal Check" at bounding box center [155, 160] width 55 height 5
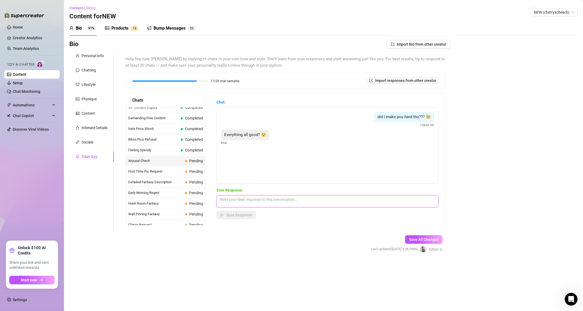
click at [190, 142] on textarea at bounding box center [328, 201] width 222 height 12
click at [190, 142] on textarea "hehe yes Im just curious on where you stand on the "Hard oir not" barometer lol" at bounding box center [328, 201] width 222 height 12
click at [190, 142] on textarea "hehe yes Im just curious on where you stand on the "Hard or not" barometer lol" at bounding box center [328, 201] width 222 height 12
click at [190, 142] on button "Save Response" at bounding box center [237, 215] width 40 height 9
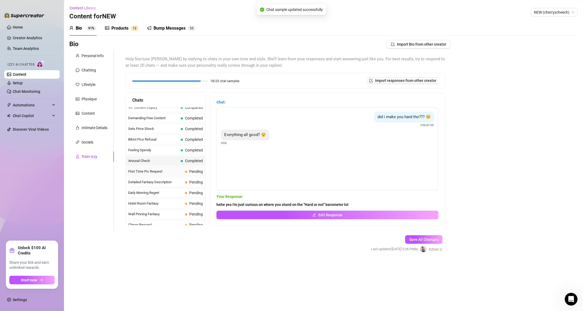
click at [186, 142] on span "Pending" at bounding box center [194, 172] width 18 height 6
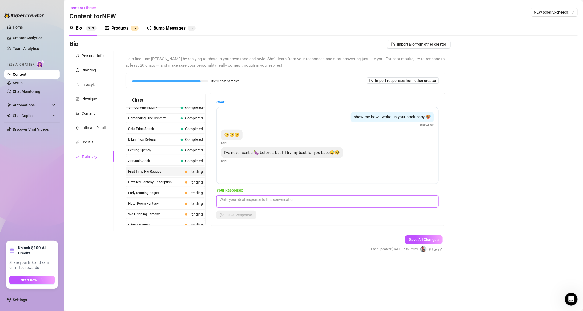
click at [190, 142] on textarea at bounding box center [328, 201] width 222 height 12
click at [190, 142] on textarea "Omg and Ill be the first one?? You have got me blushing babe noo way I ammHONOI…" at bounding box center [328, 201] width 222 height 12
click at [190, 142] on textarea "Omg and Ill be the first one?? You have got me blushing babe noo way I amm HONO…" at bounding box center [328, 201] width 222 height 12
click at [190, 142] on textarea "Omg and Ill be the first one?? You have got me blushing babe noo way I am HONOI…" at bounding box center [328, 201] width 222 height 12
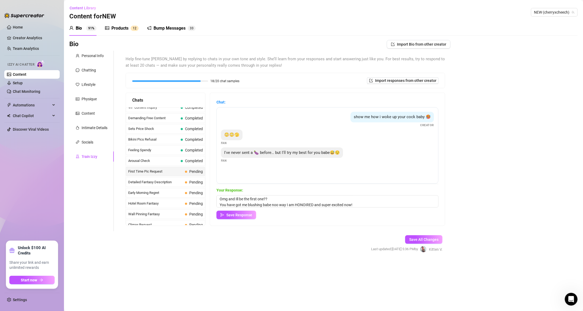
drag, startPoint x: 281, startPoint y: 206, endPoint x: 280, endPoint y: 215, distance: 9.1
click at [190, 142] on div "Save Response" at bounding box center [328, 215] width 222 height 9
click at [190, 142] on textarea "Omg and Ill be the first one?? You have got me blushing babe noo way I am HONOI…" at bounding box center [328, 201] width 222 height 12
click at [190, 142] on div "Chat: show me how i woke up your cock baby 🥵 Creator 😳😳🫣 Fan I've never sent a …" at bounding box center [327, 159] width 235 height 133
click at [190, 142] on span "Save Response" at bounding box center [239, 215] width 26 height 4
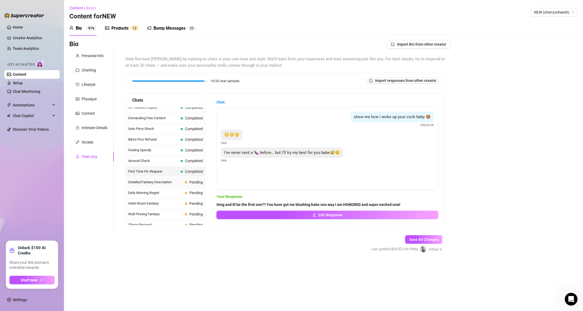
click at [190, 142] on span "Pending" at bounding box center [196, 182] width 14 height 4
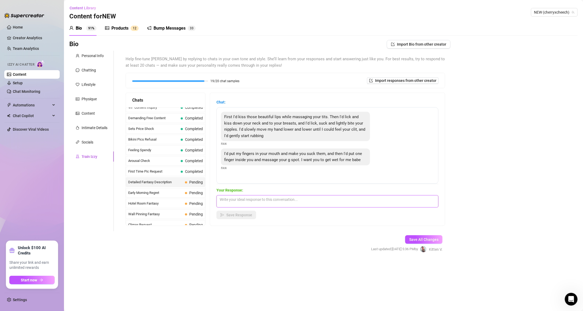
click at [190, 142] on textarea at bounding box center [328, 201] width 222 height 12
click at [190, 142] on textarea "And I will with the way you're seductively touching my body, running your finge…" at bounding box center [328, 201] width 222 height 12
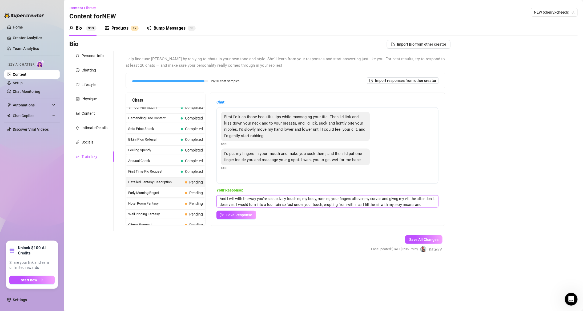
scroll to position [0, 0]
drag, startPoint x: 413, startPoint y: 199, endPoint x: 401, endPoint y: 201, distance: 13.0
click at [190, 142] on textarea "And I will with the way you're seductively touching my body, running your finge…" at bounding box center [328, 201] width 222 height 12
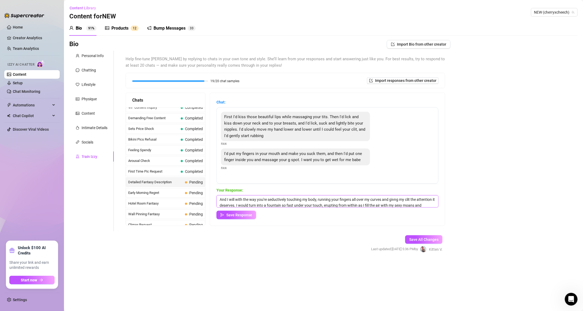
drag, startPoint x: 399, startPoint y: 199, endPoint x: 387, endPoint y: 197, distance: 11.9
click at [190, 142] on textarea "And I will with the way you're seductively touching my body, running your finge…" at bounding box center [328, 201] width 222 height 12
click at [190, 142] on button "Save Response" at bounding box center [237, 215] width 40 height 9
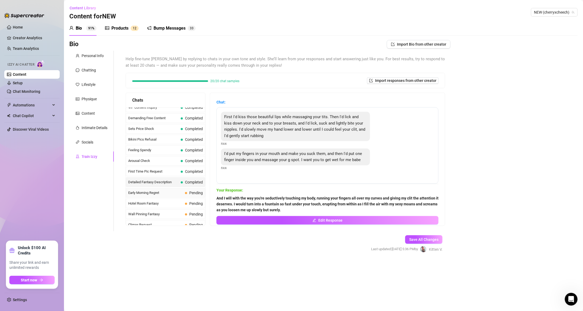
click at [162, 142] on span "Early Morning Regret" at bounding box center [155, 192] width 55 height 5
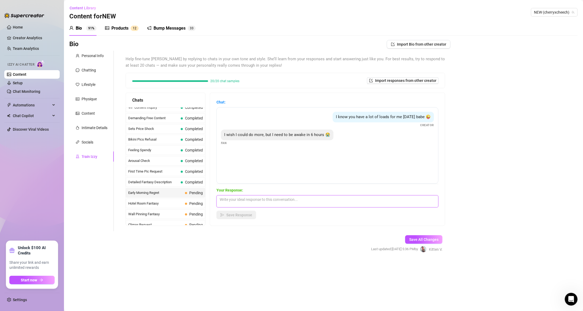
click at [190, 142] on textarea at bounding box center [328, 201] width 222 height 12
click at [190, 142] on div "Your Response: Then let me put you to sleep real fast by giving you the ultimat…" at bounding box center [328, 203] width 222 height 32
click at [190, 142] on textarea "Then let me put you to sleep real fast by giving you the ultimate satisfaction …" at bounding box center [328, 201] width 222 height 12
click at [190, 142] on span "Save Response" at bounding box center [239, 215] width 26 height 4
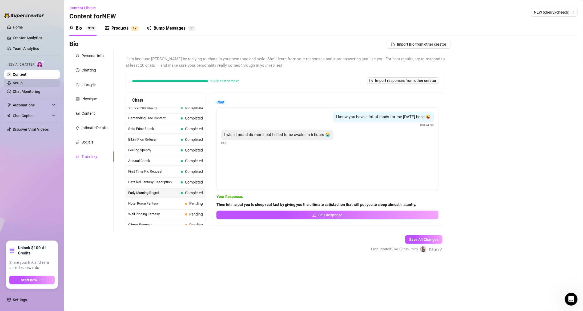
click at [23, 81] on link "Setup" at bounding box center [18, 83] width 10 height 4
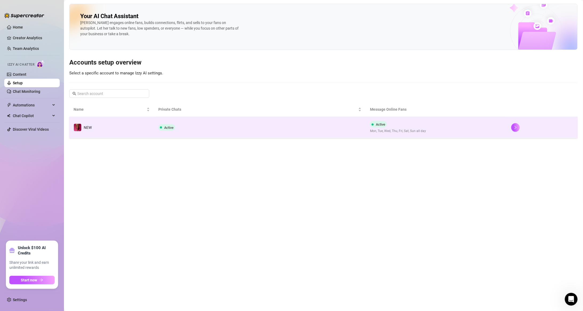
click at [121, 129] on td "NEW" at bounding box center [111, 127] width 85 height 21
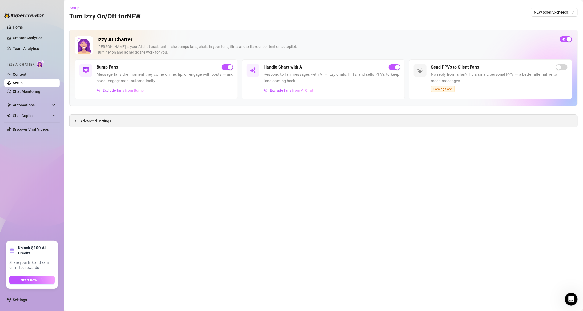
click at [190, 127] on div "Advanced Settings" at bounding box center [324, 121] width 508 height 13
click at [99, 122] on span "Advanced Settings" at bounding box center [95, 121] width 31 height 6
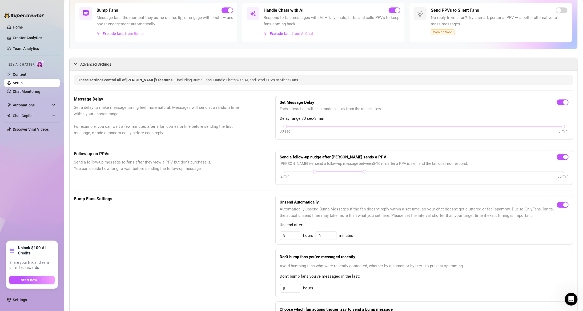
scroll to position [64, 0]
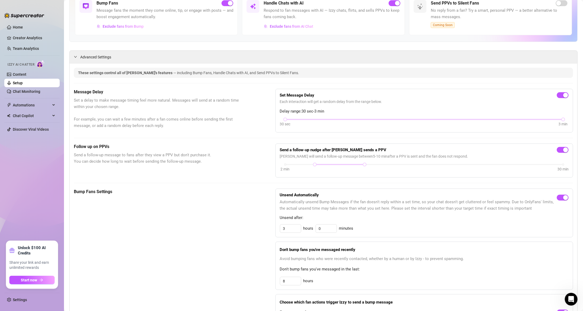
click at [189, 76] on div "These settings control all of Izzy's features — including Bump Fans, Handle Cha…" at bounding box center [323, 73] width 499 height 10
click at [29, 94] on link "Chat Monitoring" at bounding box center [26, 91] width 27 height 4
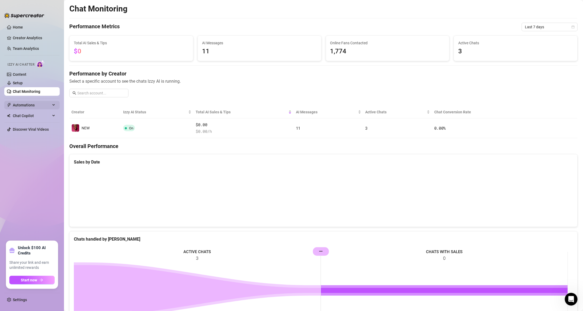
click at [27, 102] on span "Automations" at bounding box center [32, 105] width 38 height 9
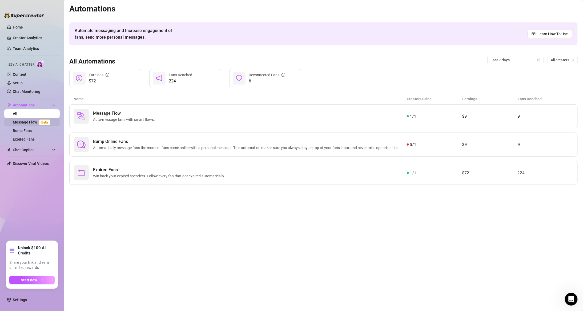
click at [20, 123] on link "Message Flow Beta" at bounding box center [32, 122] width 39 height 4
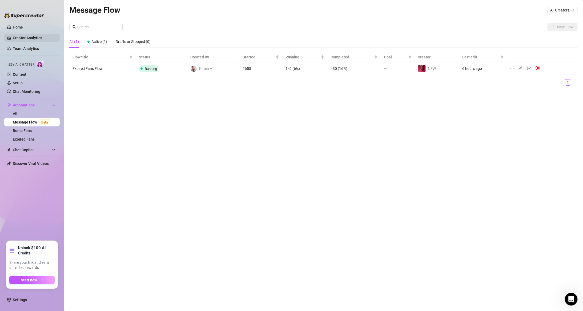
click at [39, 38] on link "Creator Analytics" at bounding box center [34, 38] width 43 height 9
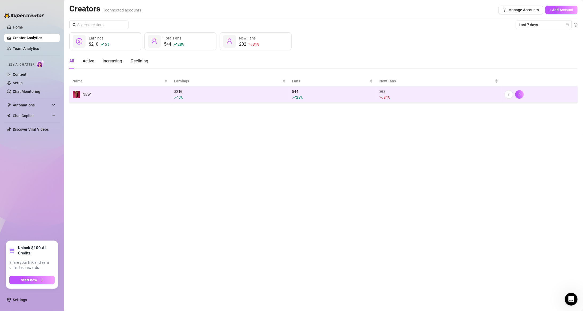
click at [190, 91] on div "$ 210 5 %" at bounding box center [229, 95] width 111 height 12
